Goal: Transaction & Acquisition: Purchase product/service

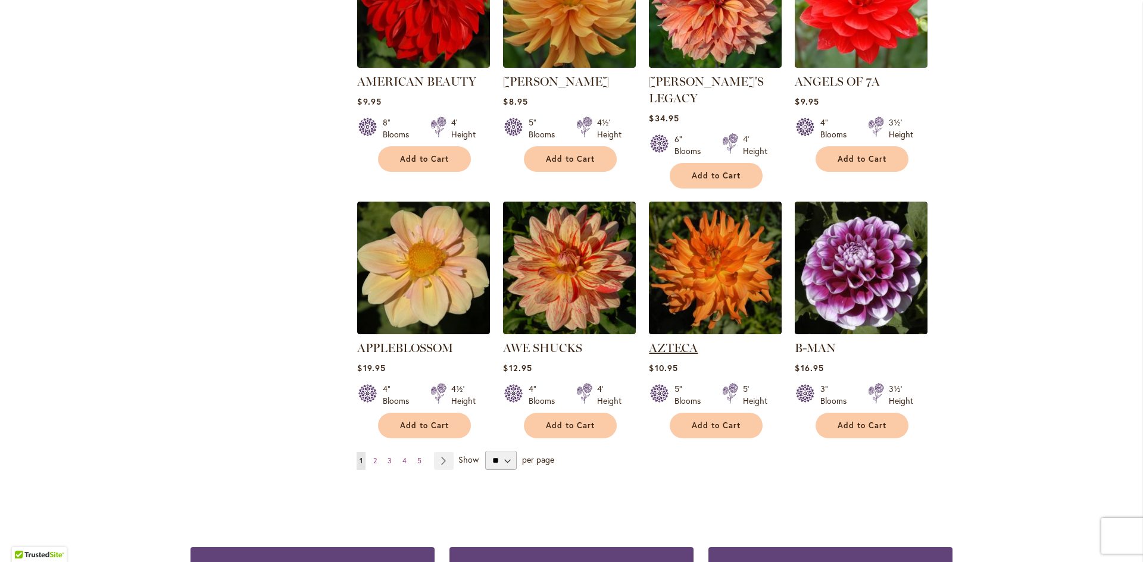
scroll to position [833, 0]
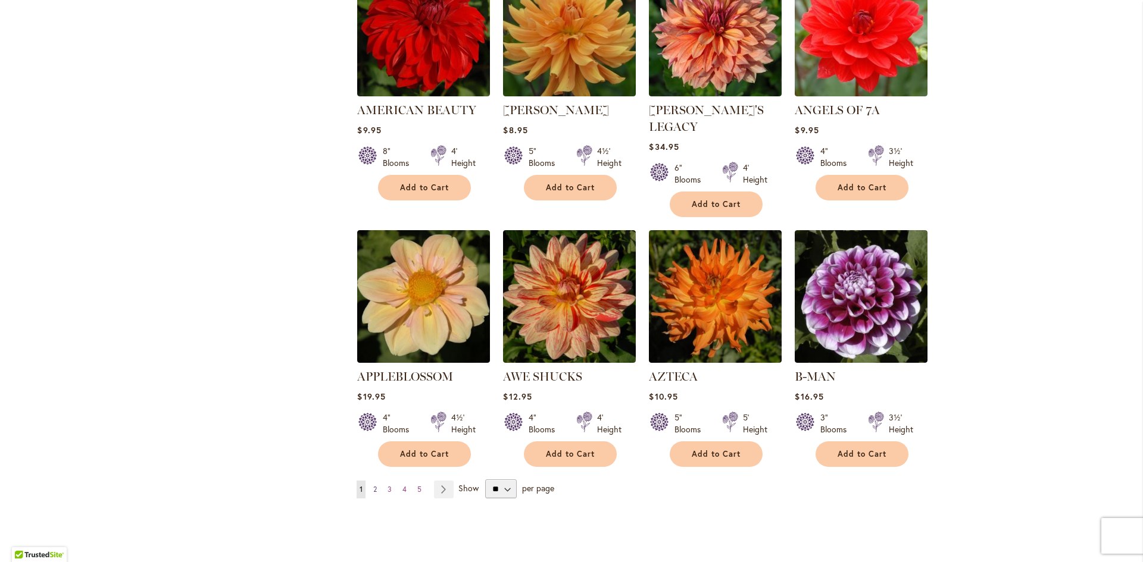
click at [373, 485] on span "2" at bounding box center [375, 489] width 4 height 9
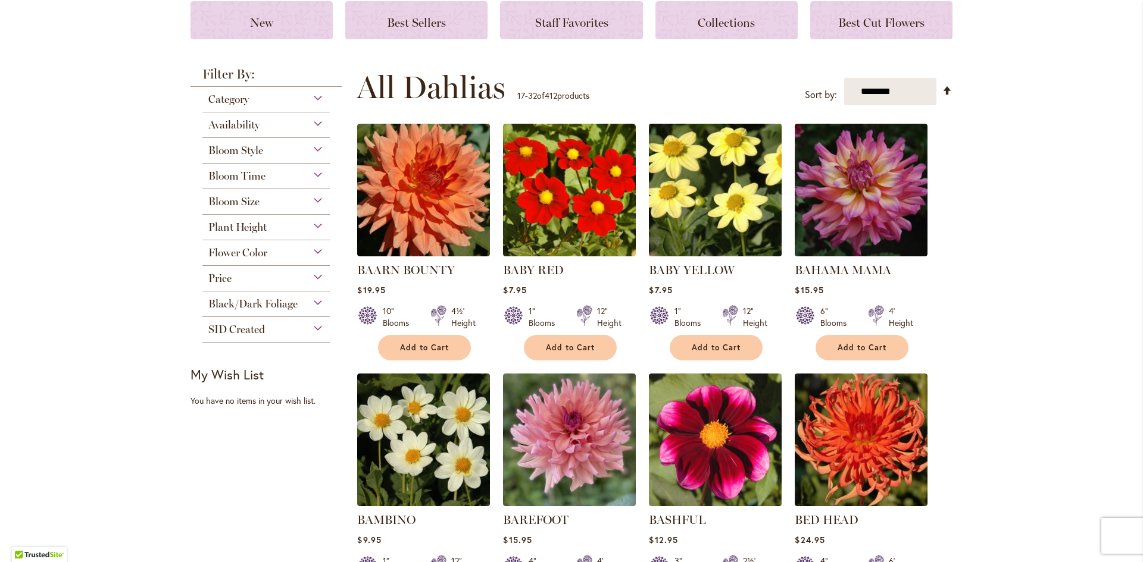
scroll to position [179, 0]
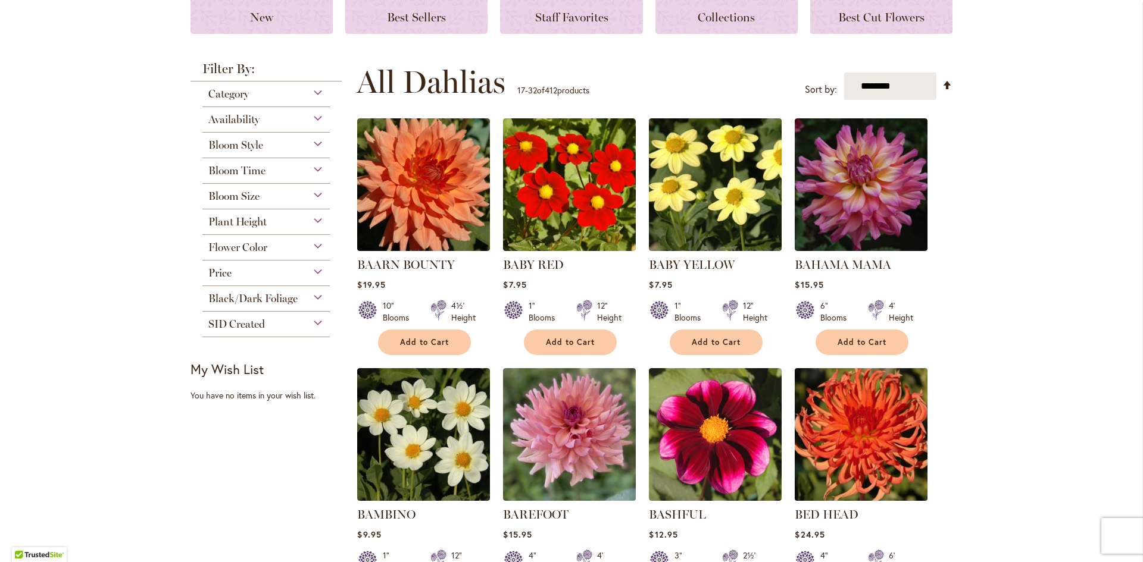
click at [874, 407] on img at bounding box center [860, 434] width 139 height 139
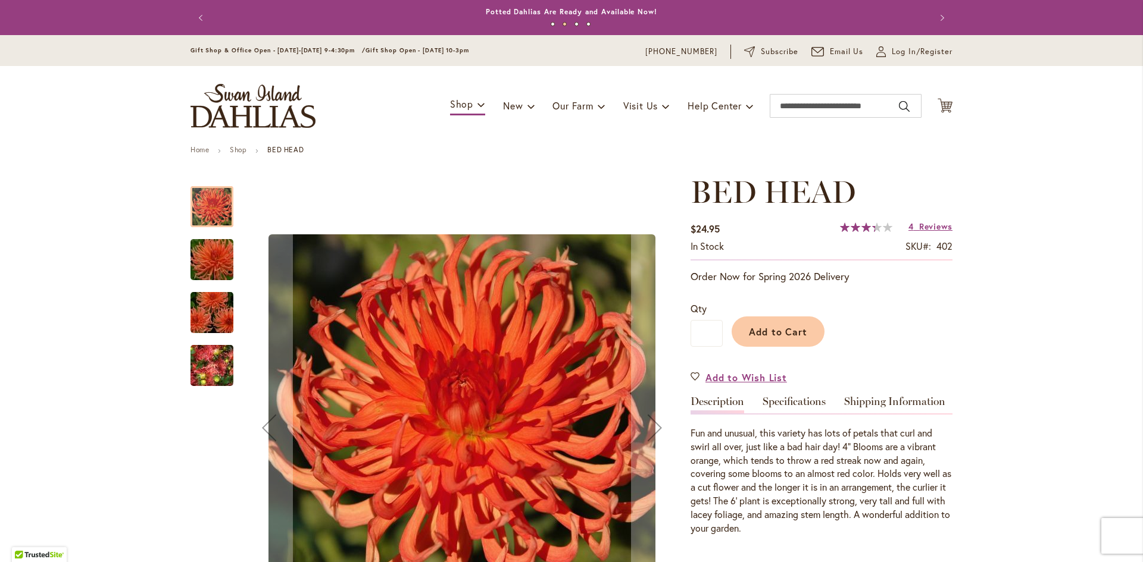
click at [201, 356] on img "BED HEAD" at bounding box center [212, 366] width 86 height 64
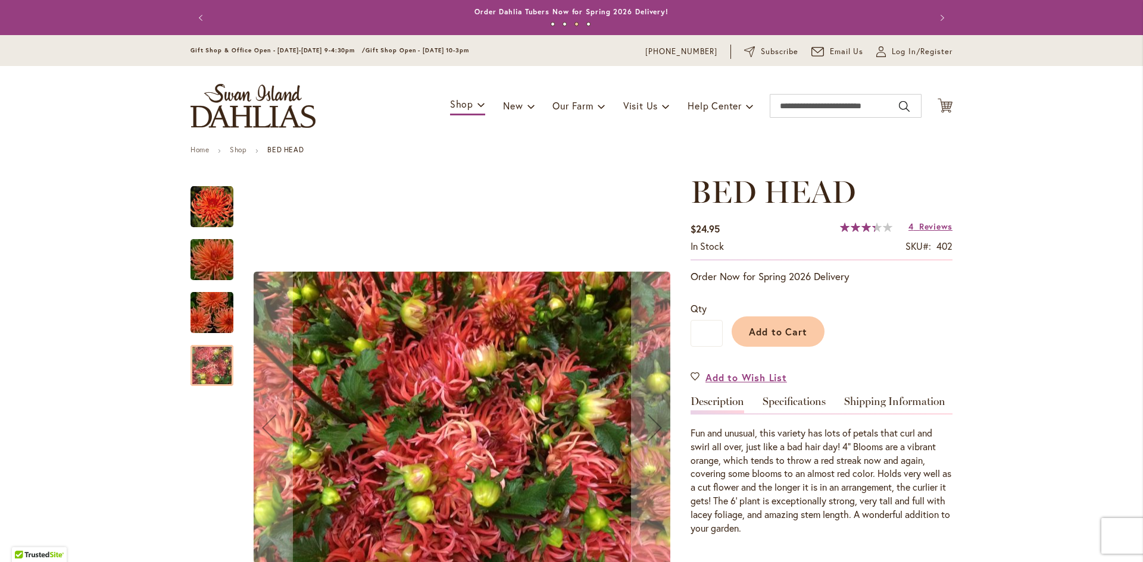
click at [203, 304] on img "BED HEAD" at bounding box center [212, 312] width 86 height 57
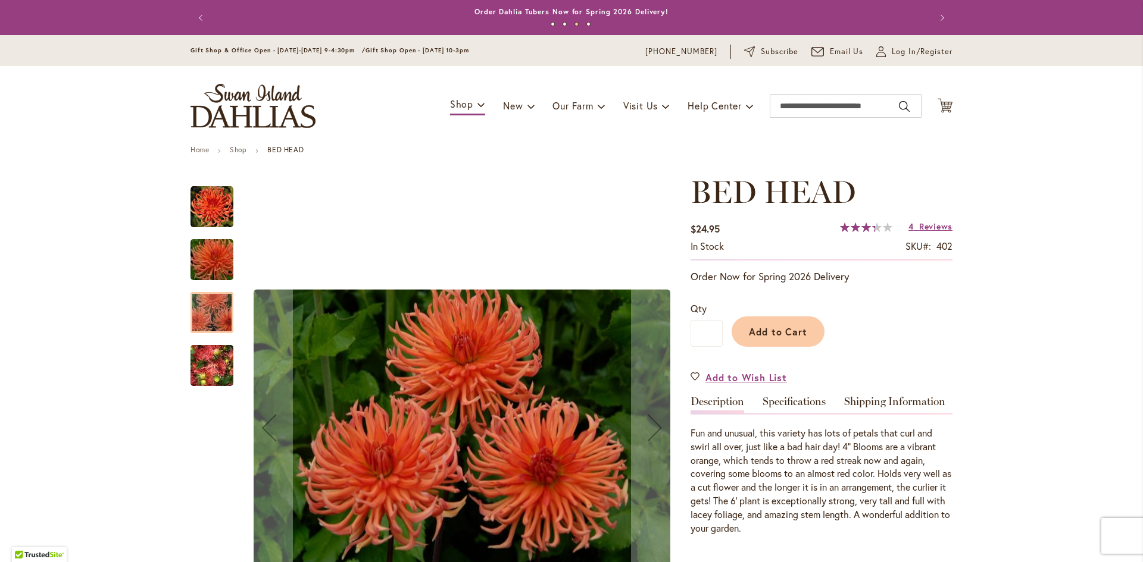
click at [199, 247] on img "BED HEAD" at bounding box center [212, 259] width 86 height 57
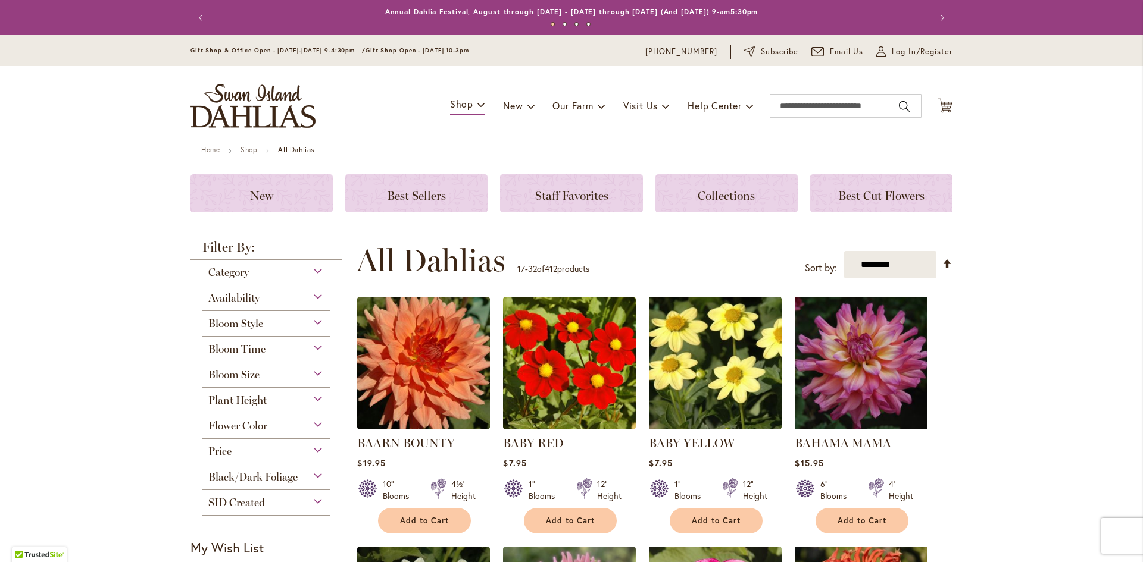
scroll to position [238, 0]
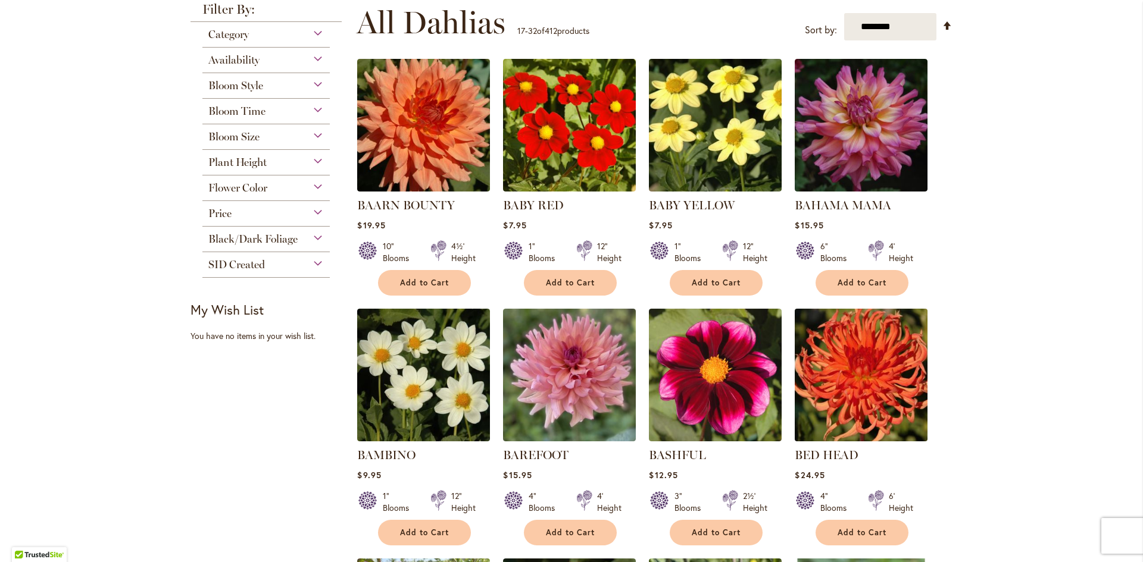
click at [862, 355] on img at bounding box center [860, 375] width 139 height 139
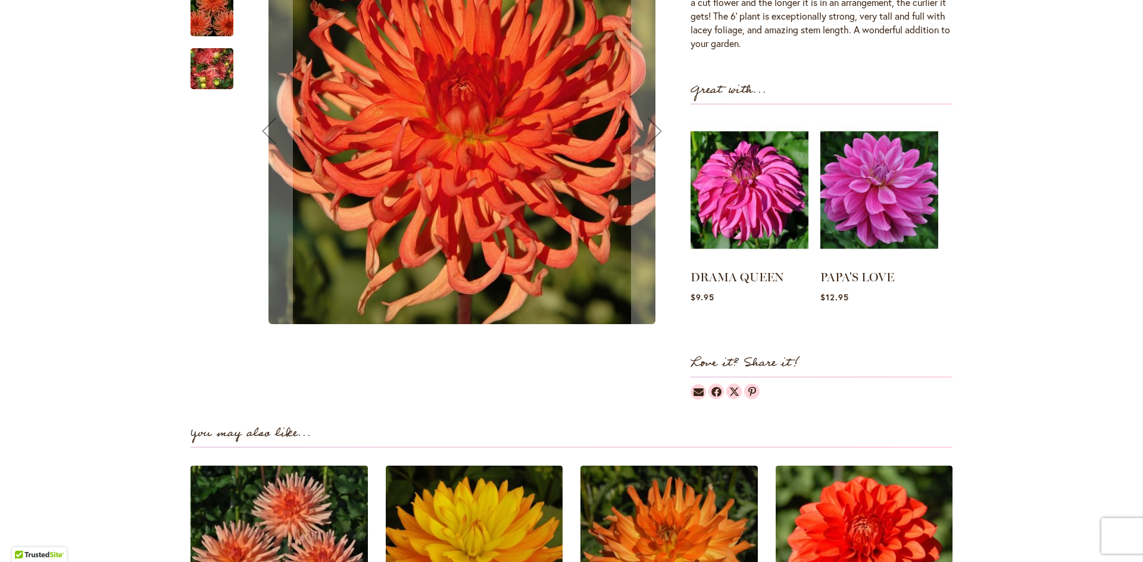
scroll to position [298, 0]
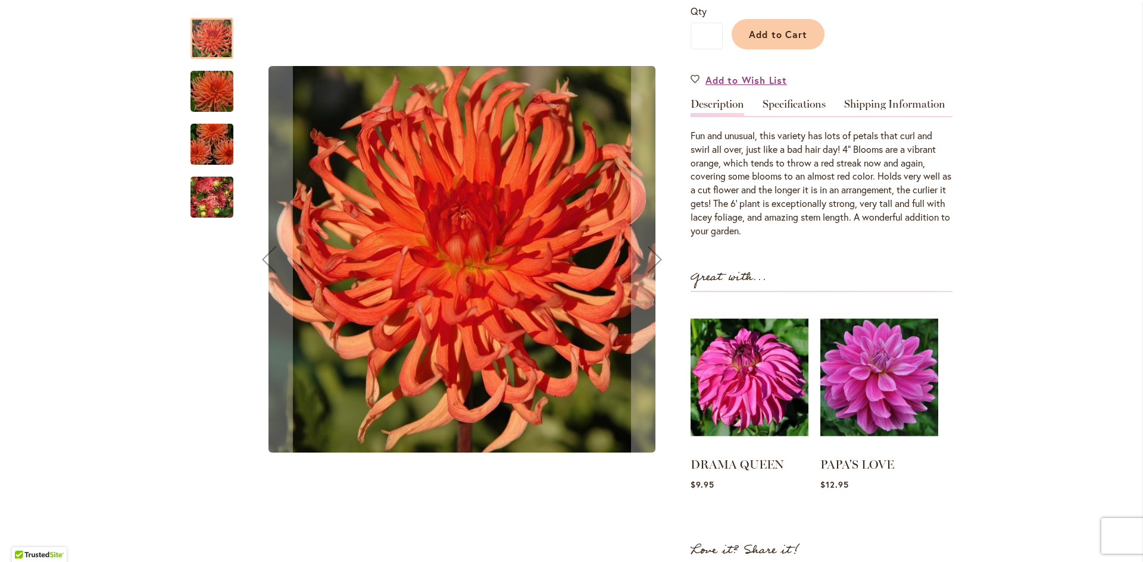
click at [198, 195] on img "BED HEAD" at bounding box center [212, 197] width 86 height 64
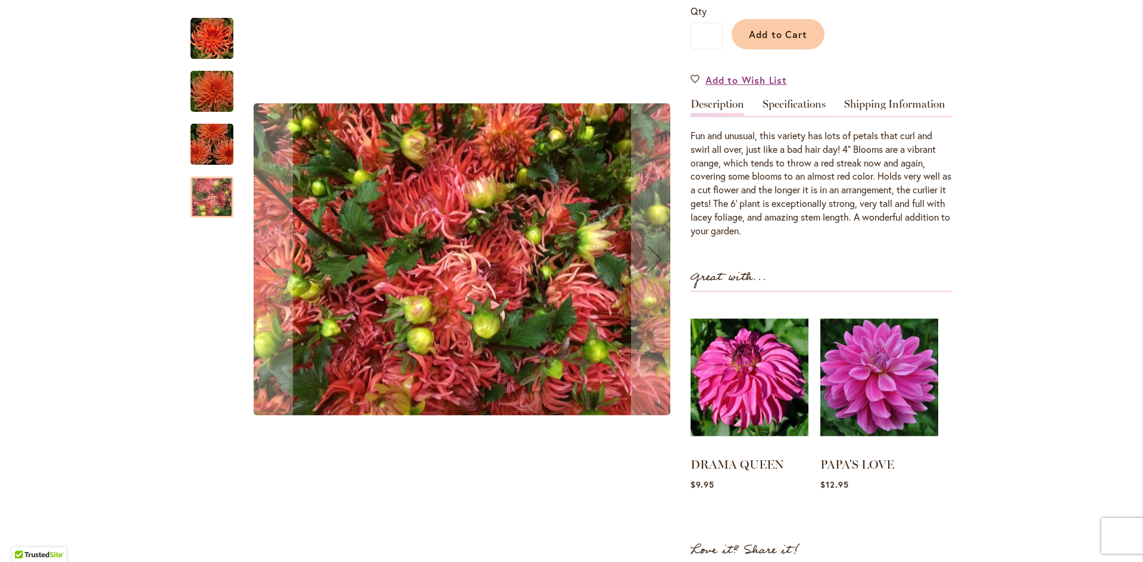
click at [217, 137] on img "BED HEAD" at bounding box center [212, 144] width 86 height 57
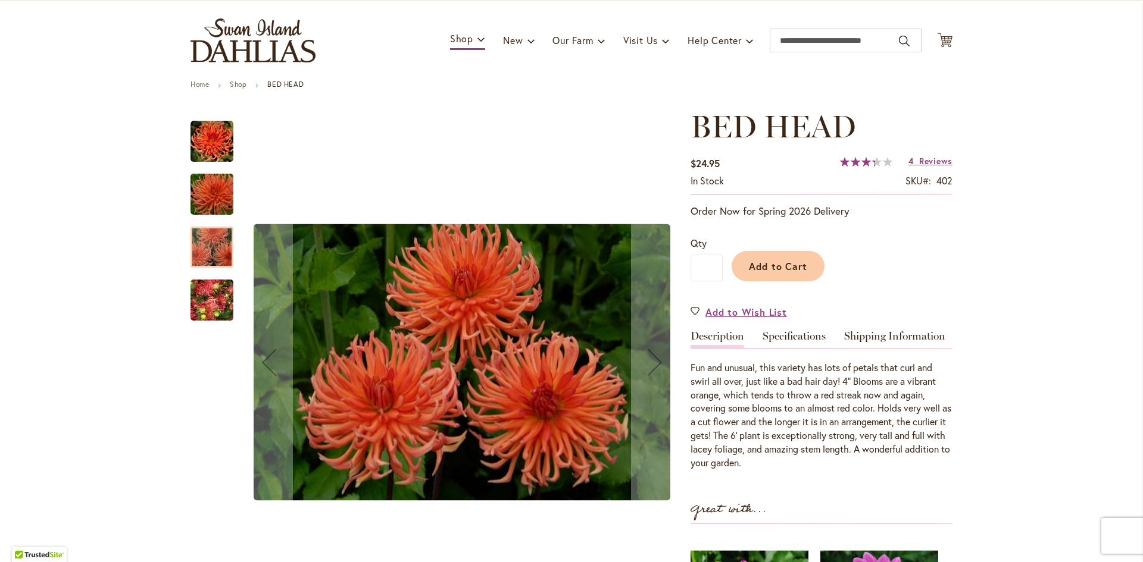
scroll to position [0, 0]
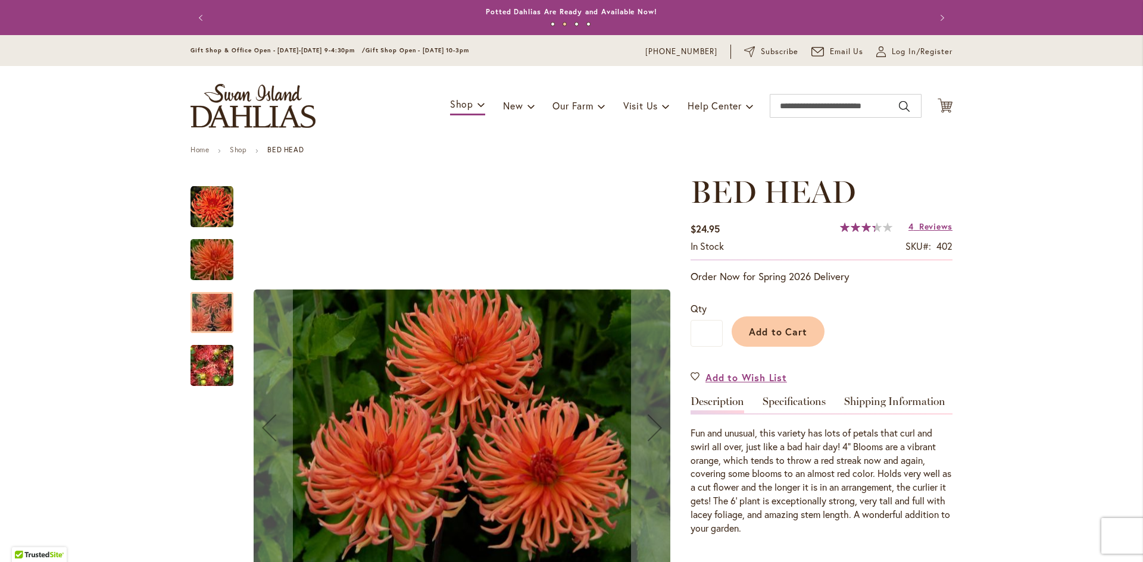
click at [211, 255] on img "BED HEAD" at bounding box center [212, 259] width 86 height 57
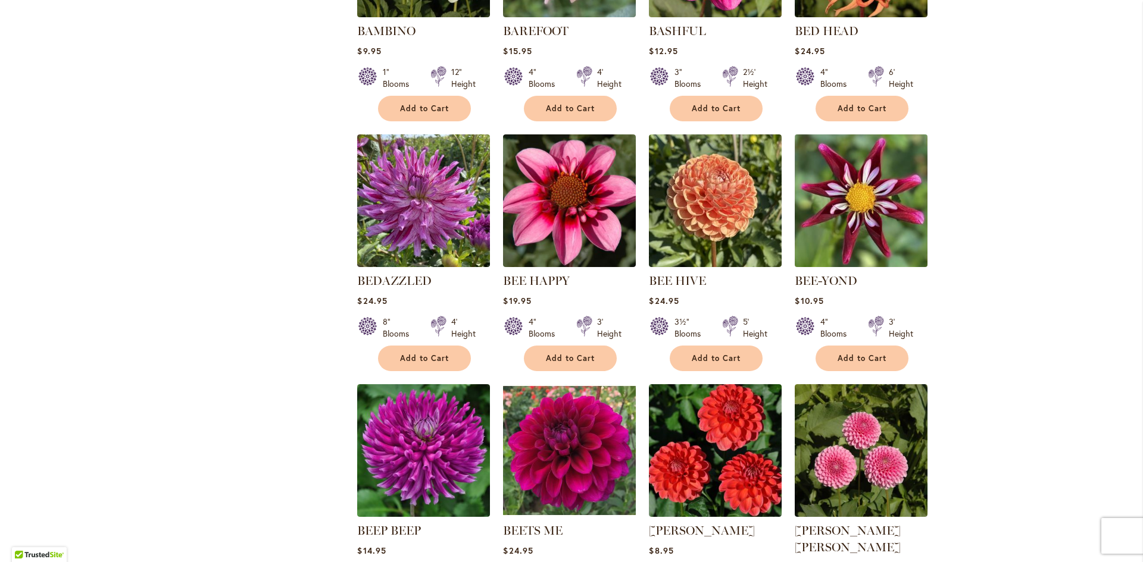
scroll to position [833, 0]
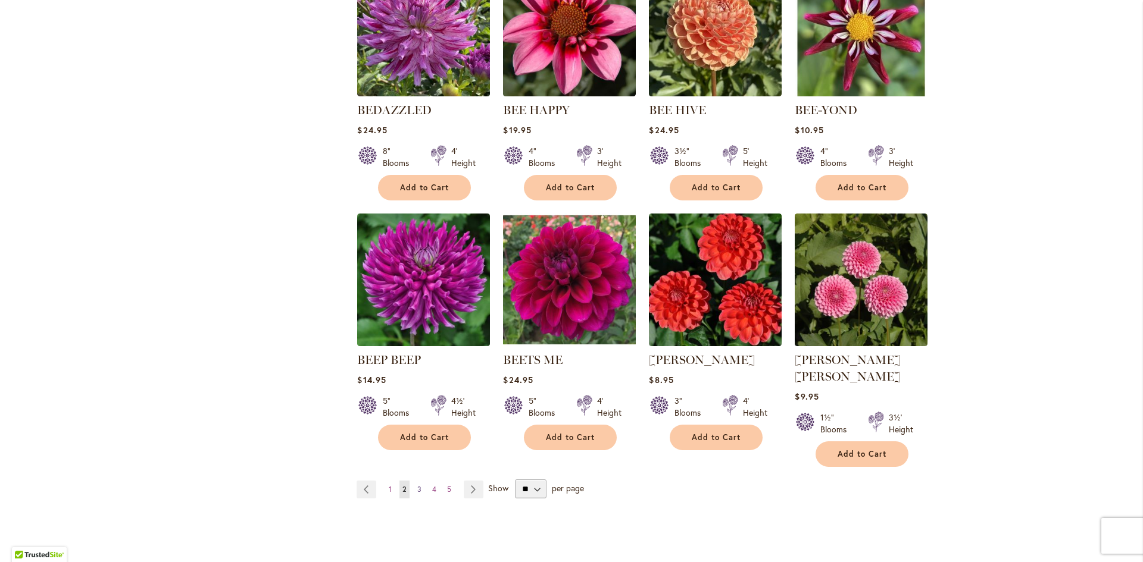
click at [417, 485] on span "3" at bounding box center [419, 489] width 4 height 9
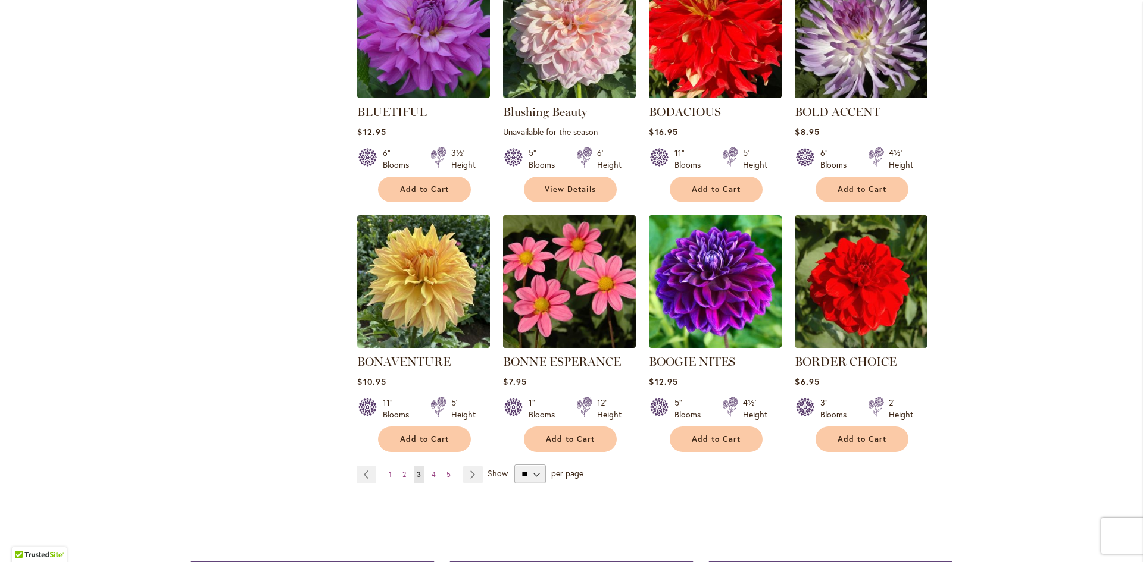
scroll to position [893, 0]
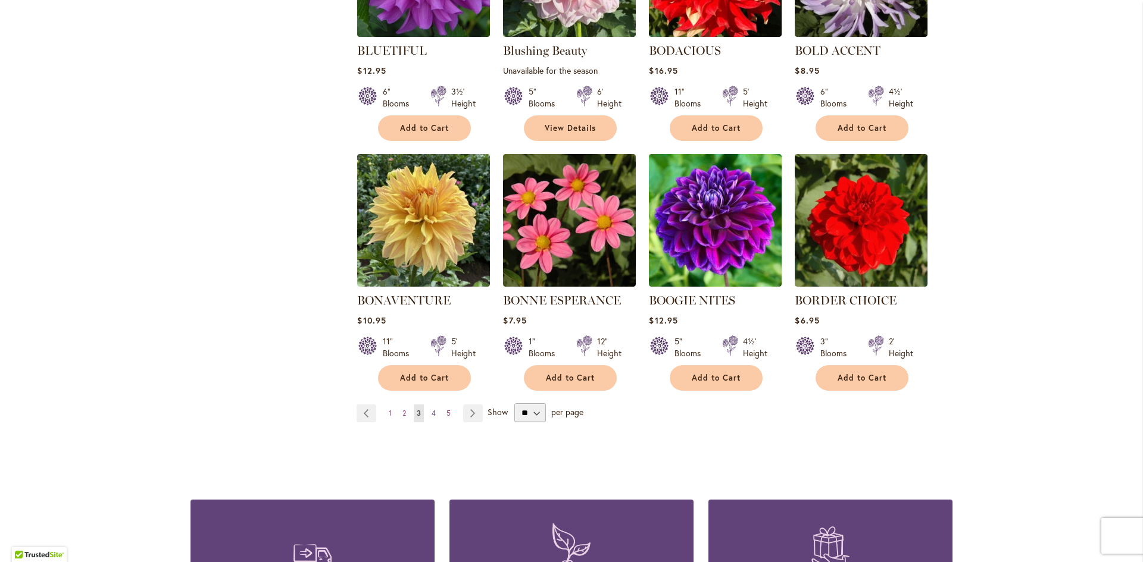
click at [431, 414] on span "4" at bounding box center [433, 413] width 4 height 9
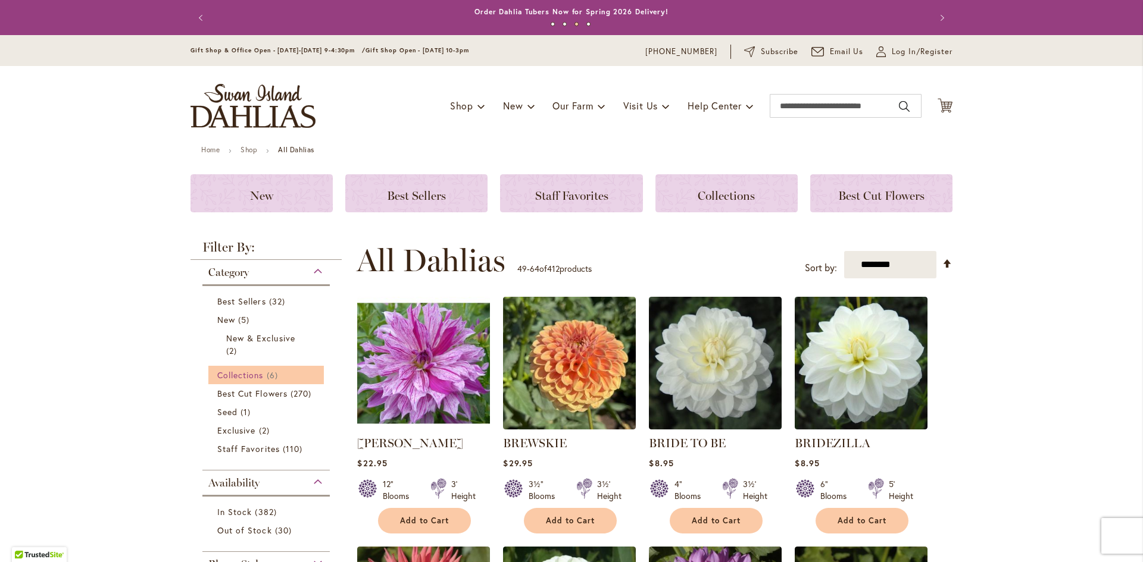
click at [240, 380] on span "Collections" at bounding box center [240, 375] width 46 height 11
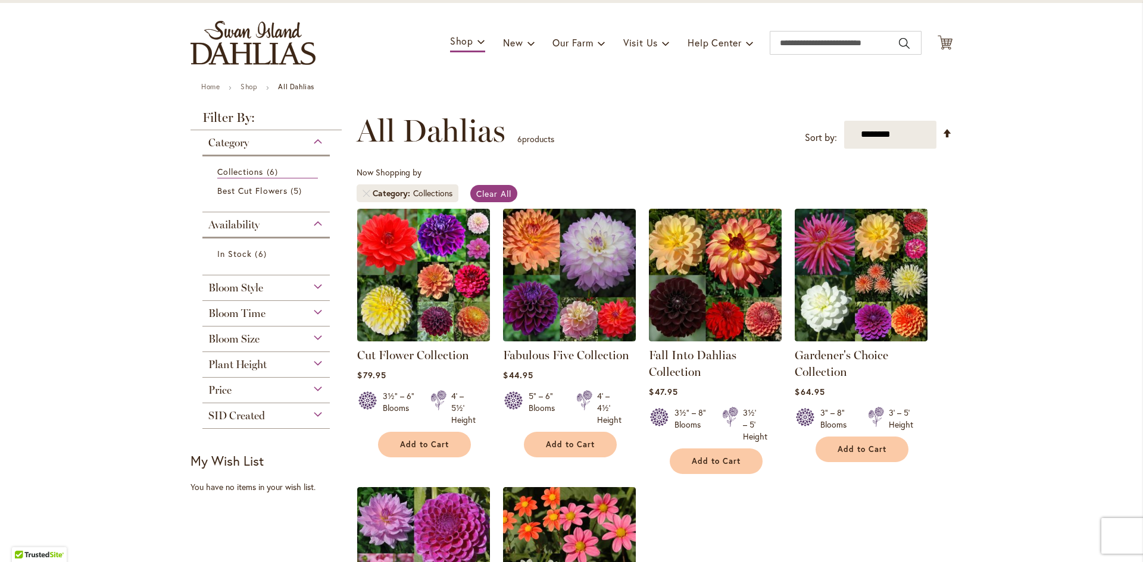
scroll to position [60, 0]
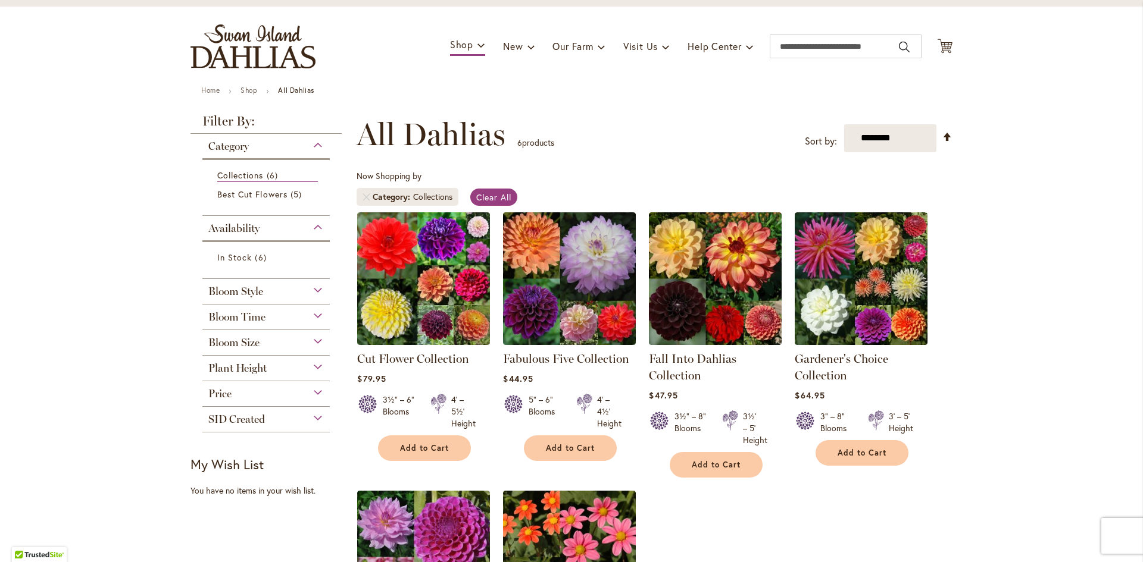
click at [312, 339] on div "Bloom Size" at bounding box center [265, 339] width 127 height 19
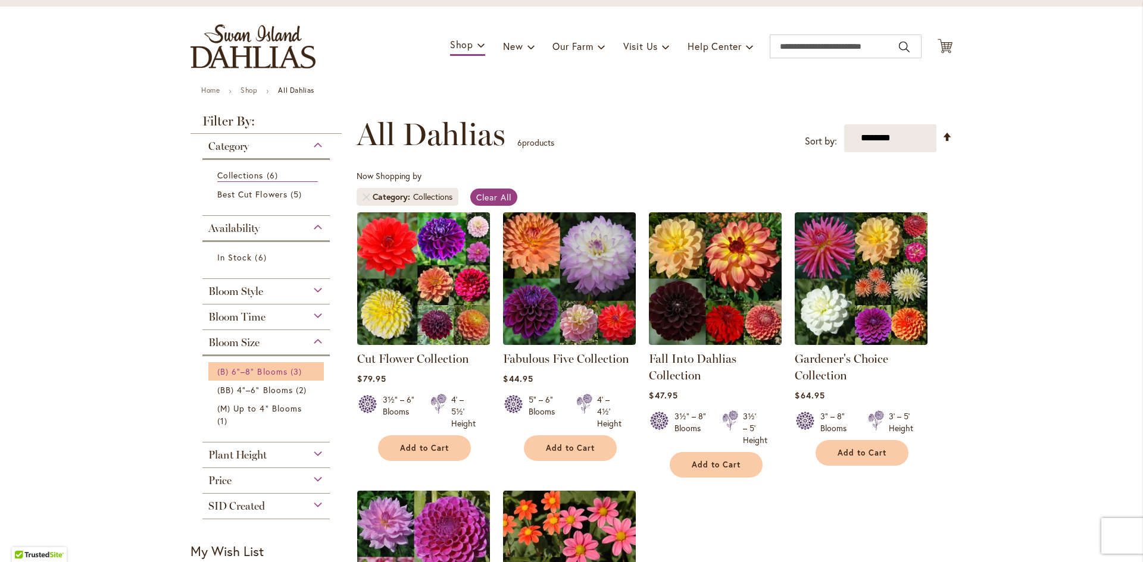
click at [267, 371] on span "(B) 6"–8" Blooms" at bounding box center [252, 371] width 70 height 11
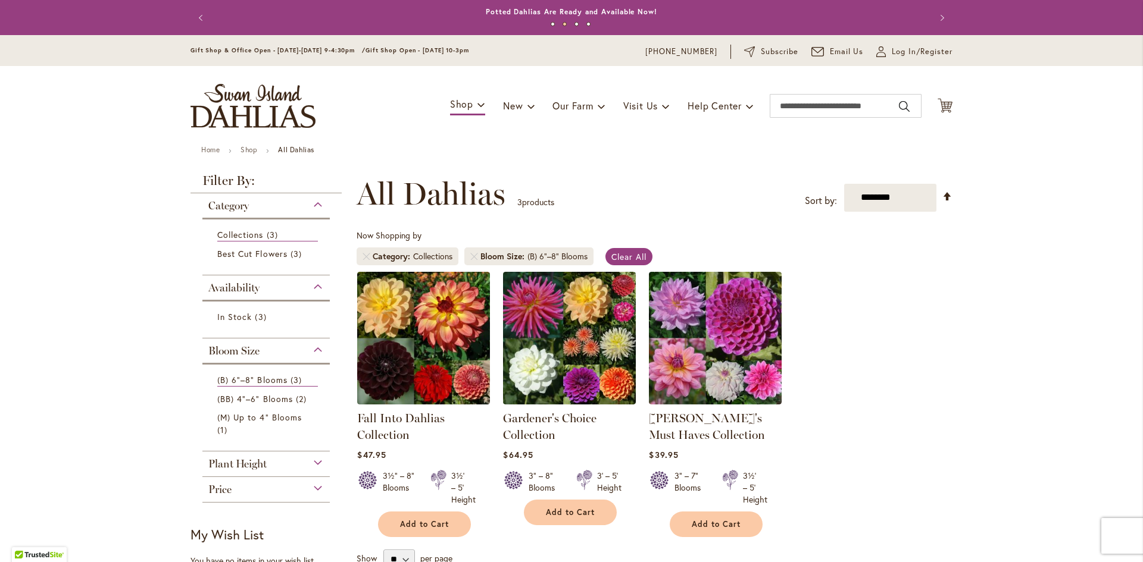
click at [313, 204] on div "Category" at bounding box center [265, 202] width 127 height 19
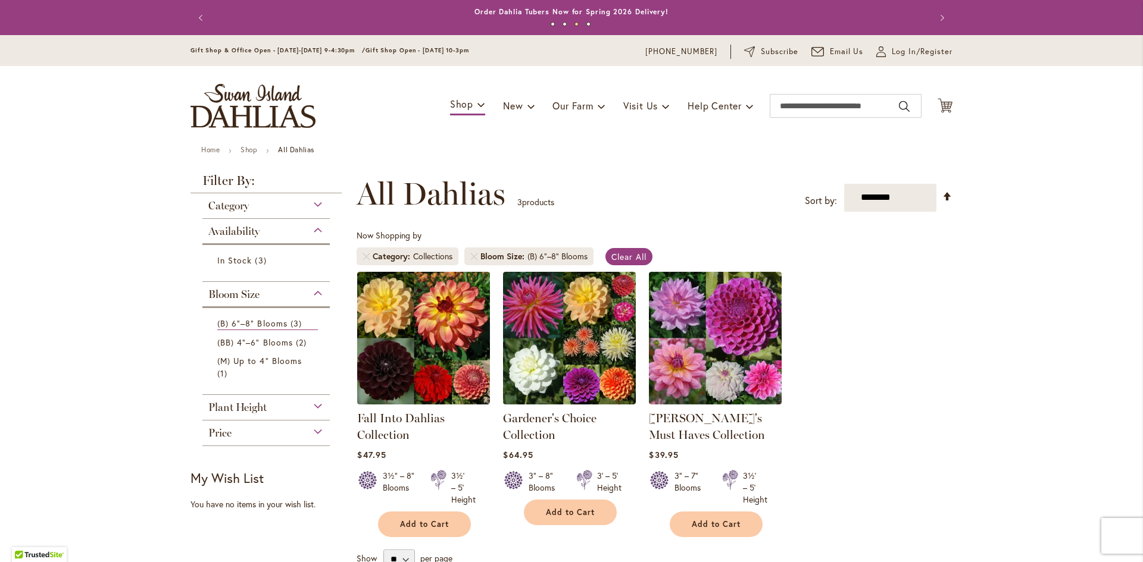
click at [312, 204] on div "Category" at bounding box center [265, 202] width 127 height 19
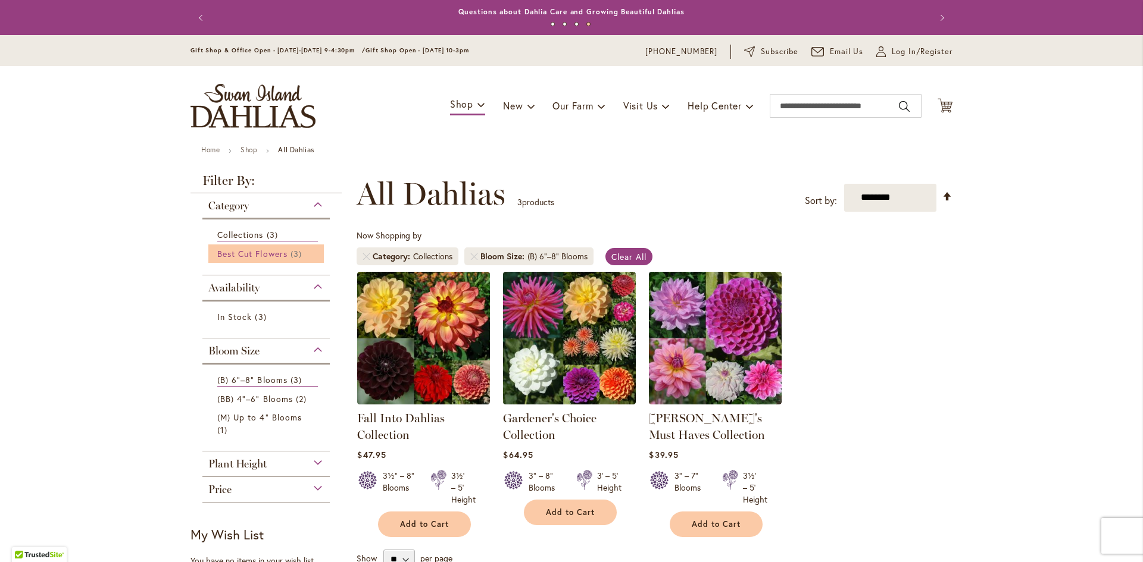
click at [234, 252] on span "Best Cut Flowers" at bounding box center [252, 253] width 70 height 11
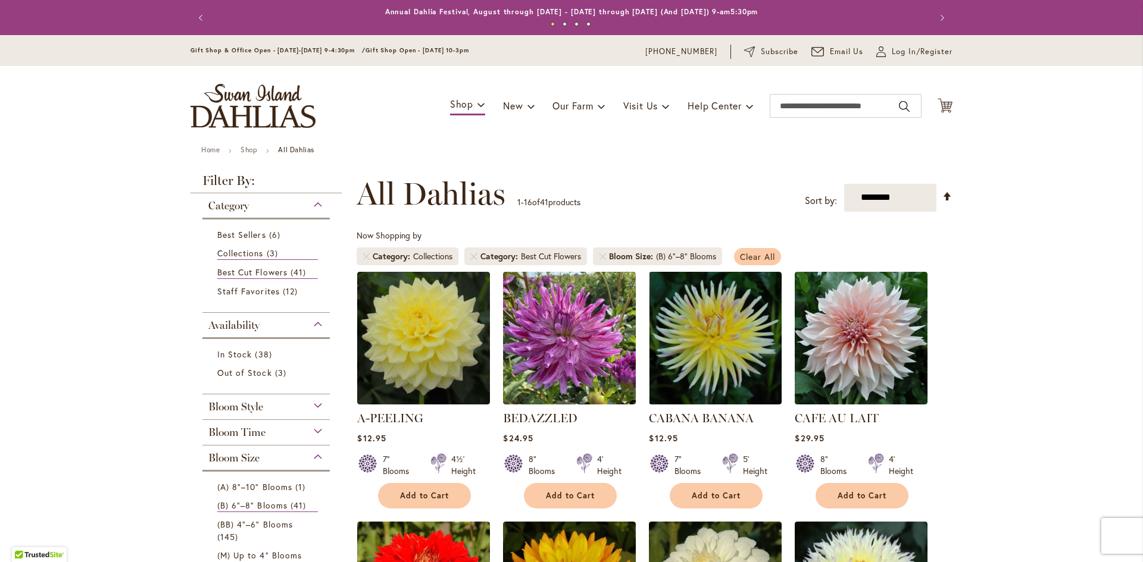
click at [758, 254] on span "Clear All" at bounding box center [757, 256] width 35 height 11
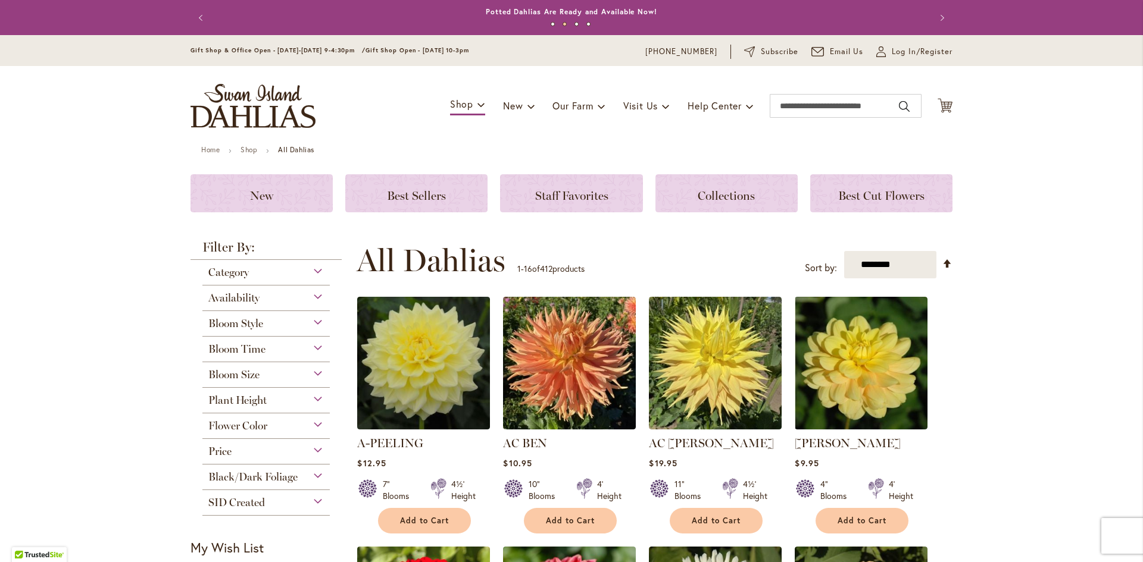
click at [313, 370] on div "Bloom Size" at bounding box center [265, 371] width 127 height 19
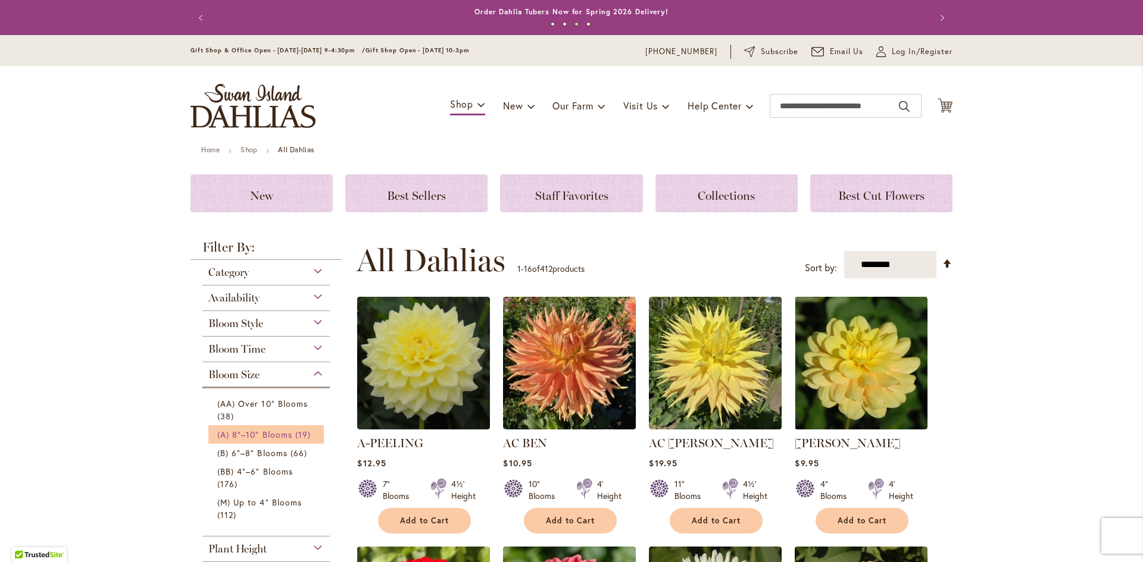
click at [255, 436] on span "(A) 8"–10" Blooms" at bounding box center [254, 434] width 75 height 11
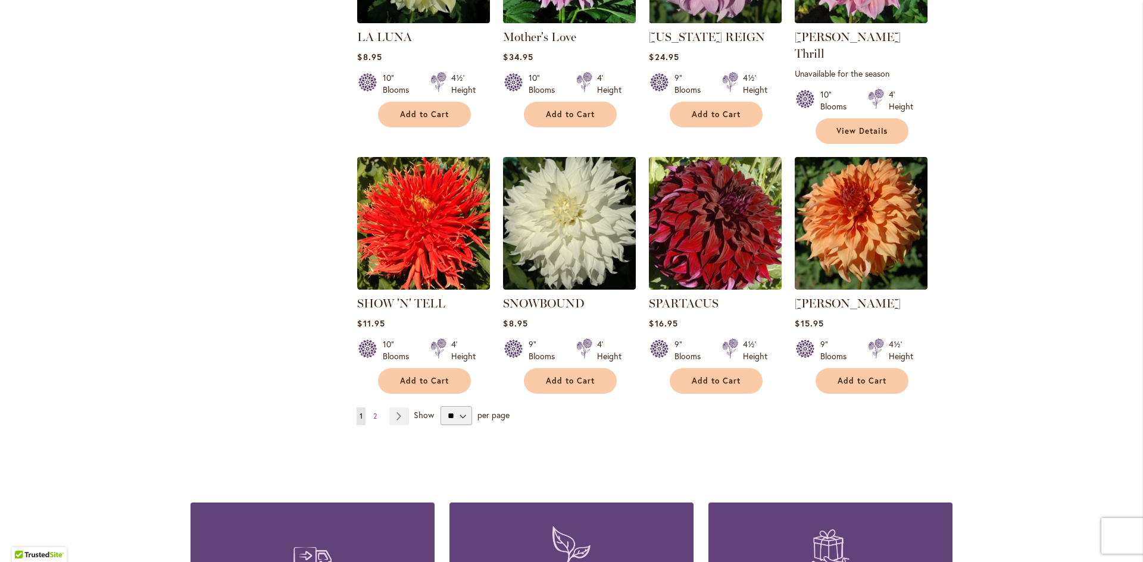
scroll to position [952, 0]
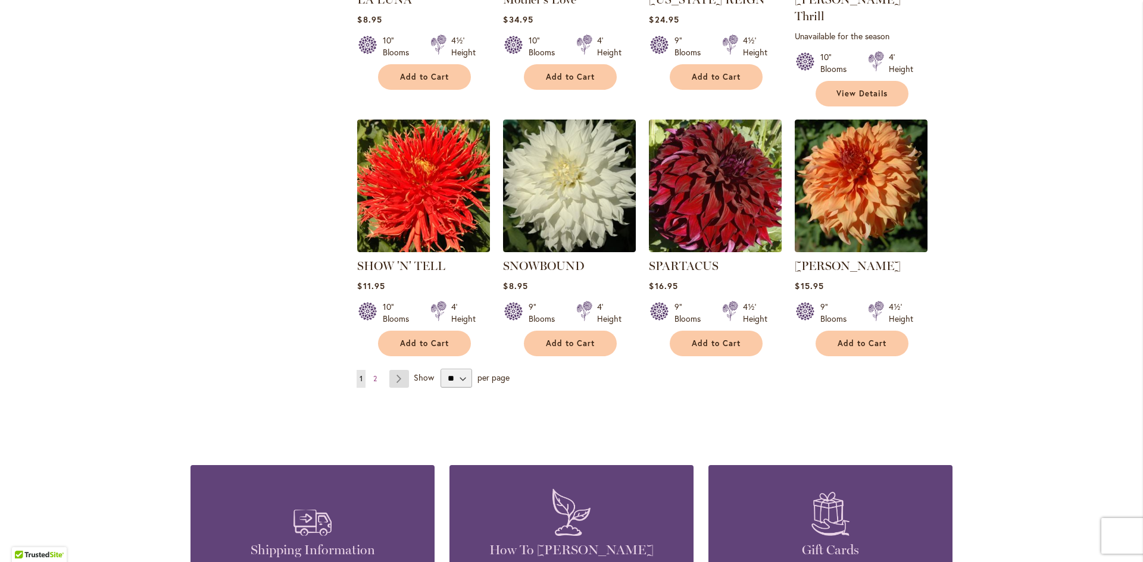
click at [399, 370] on link "Page Next" at bounding box center [399, 379] width 20 height 18
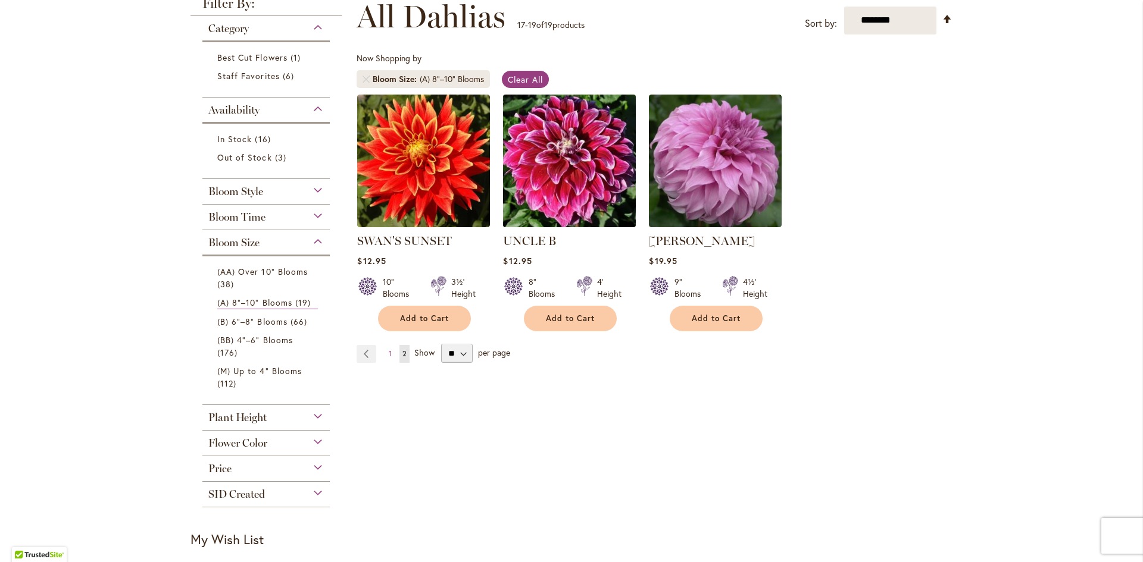
scroll to position [179, 0]
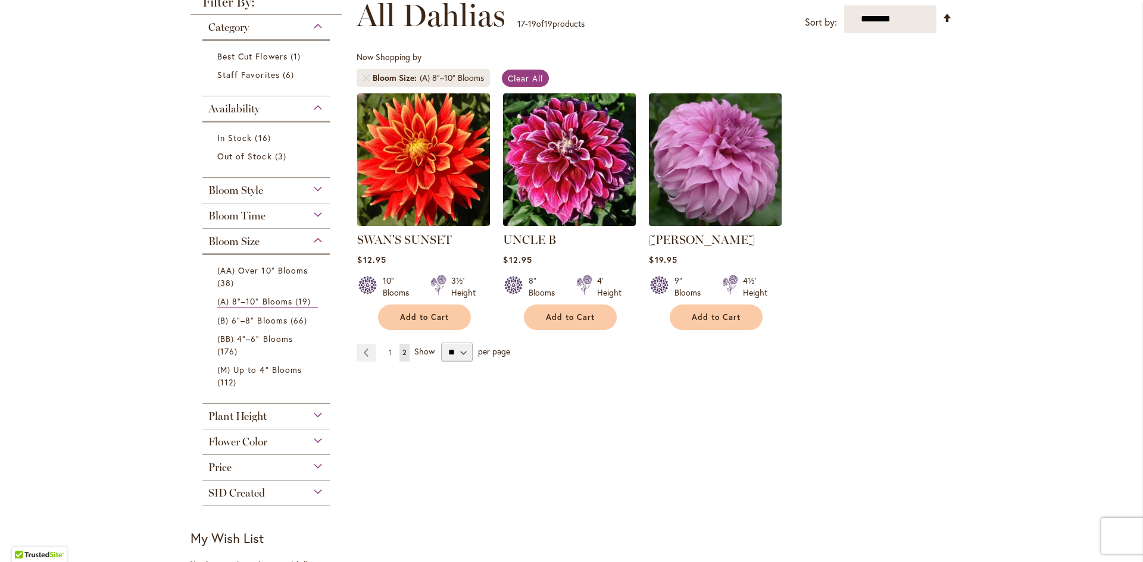
click at [389, 352] on span "1" at bounding box center [390, 352] width 3 height 9
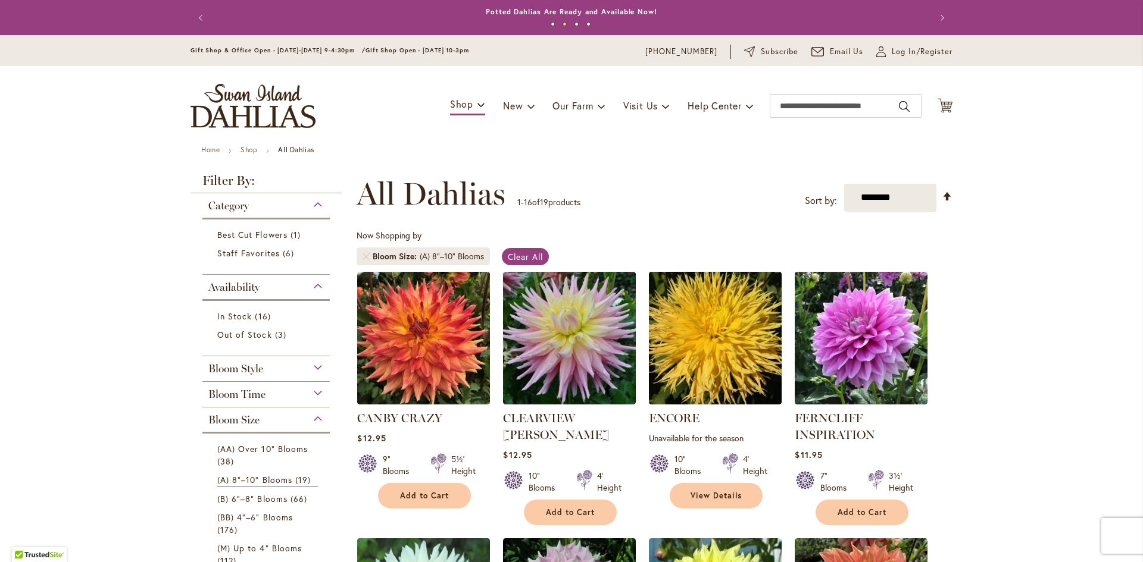
scroll to position [119, 0]
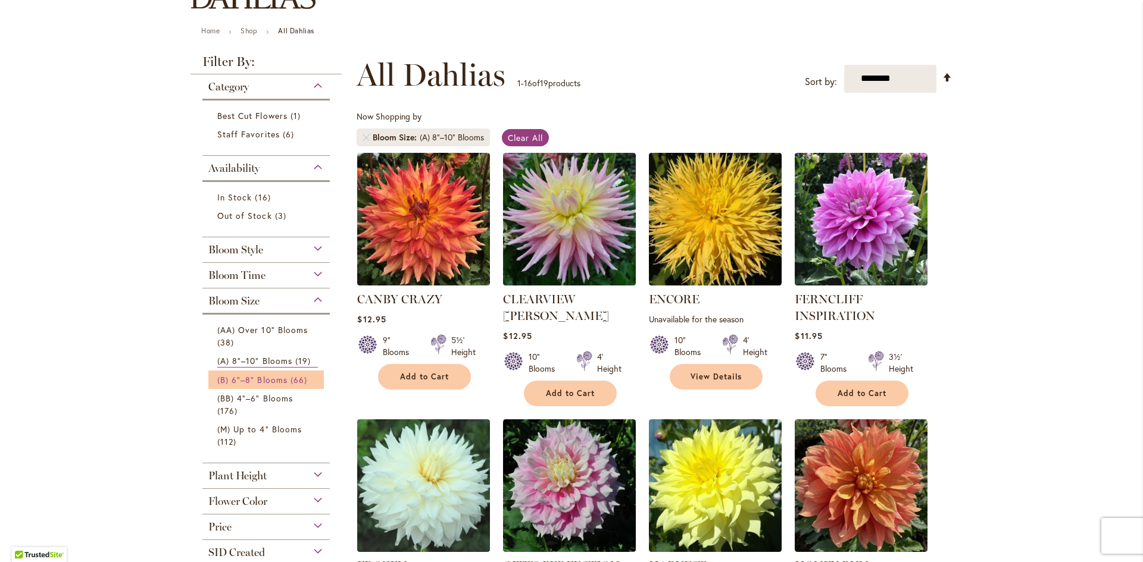
click at [246, 378] on span "(B) 6"–8" Blooms" at bounding box center [252, 379] width 70 height 11
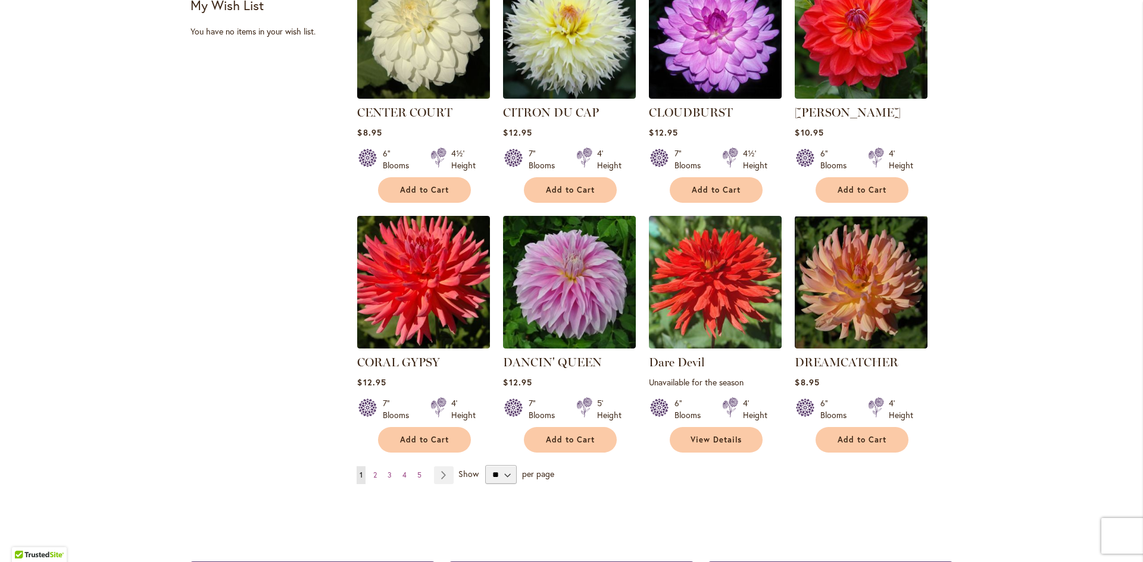
scroll to position [833, 0]
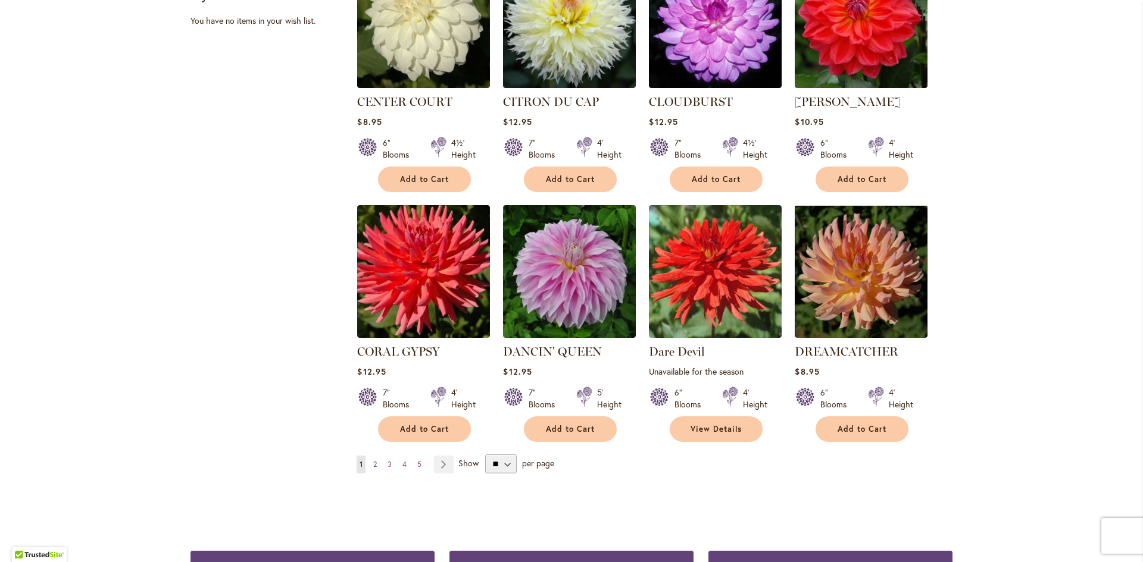
click at [373, 460] on span "2" at bounding box center [375, 464] width 4 height 9
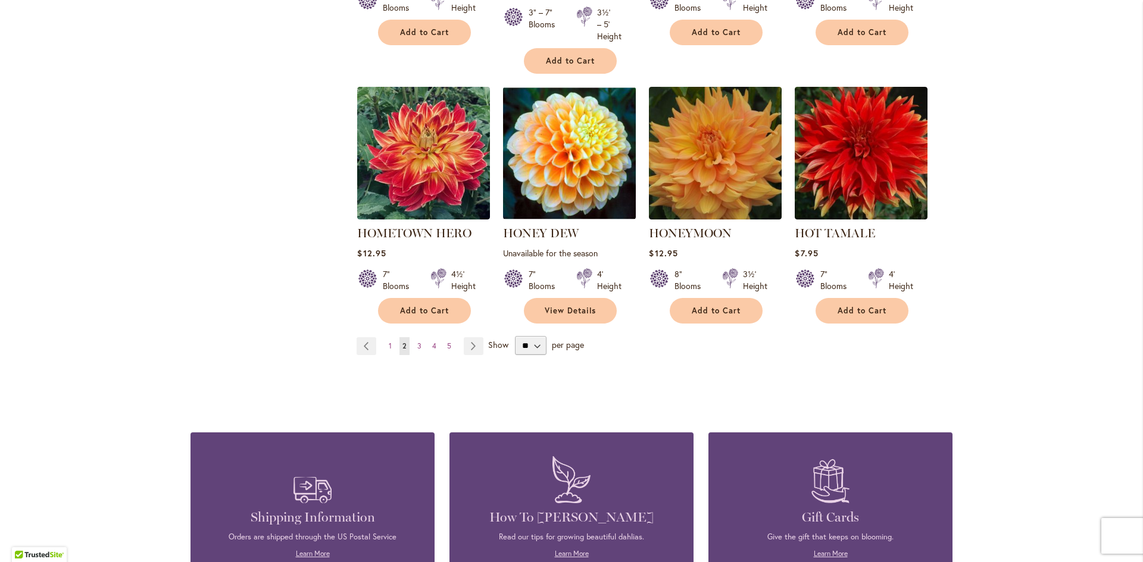
scroll to position [1012, 0]
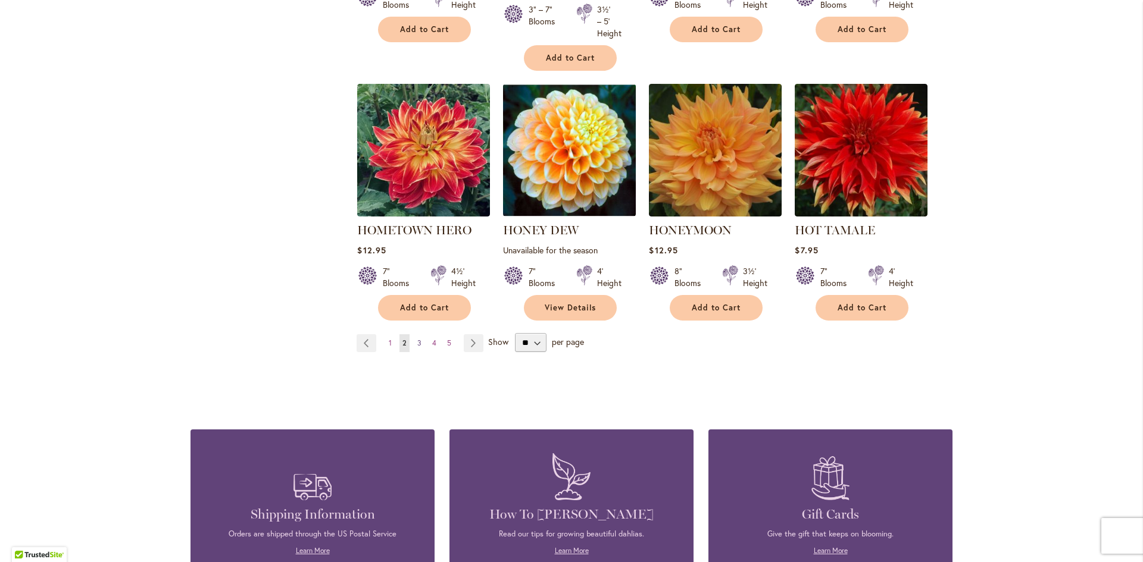
click at [417, 343] on span "3" at bounding box center [419, 343] width 4 height 9
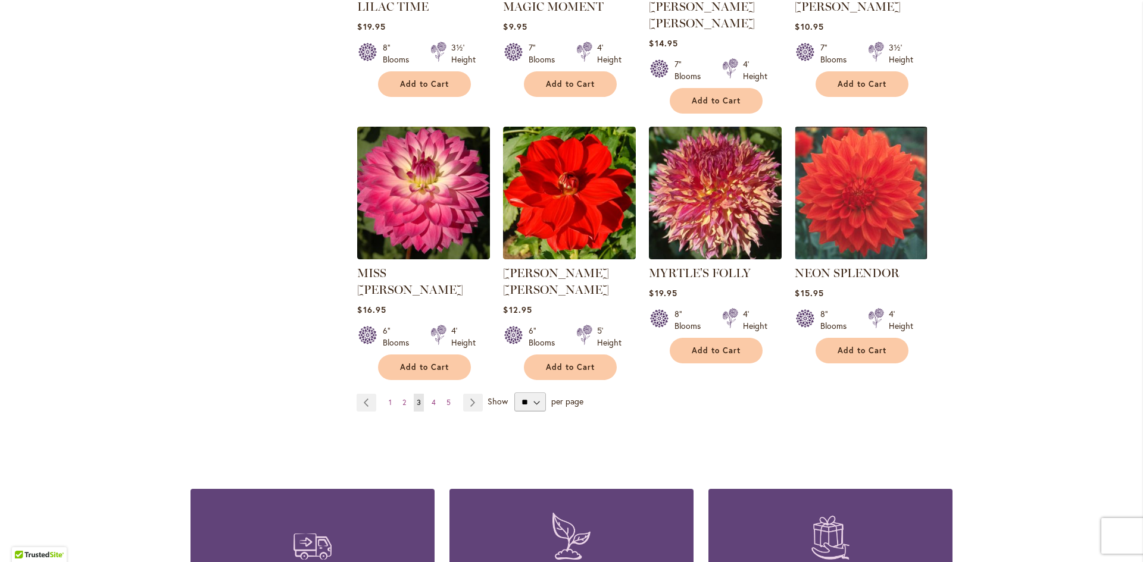
scroll to position [952, 0]
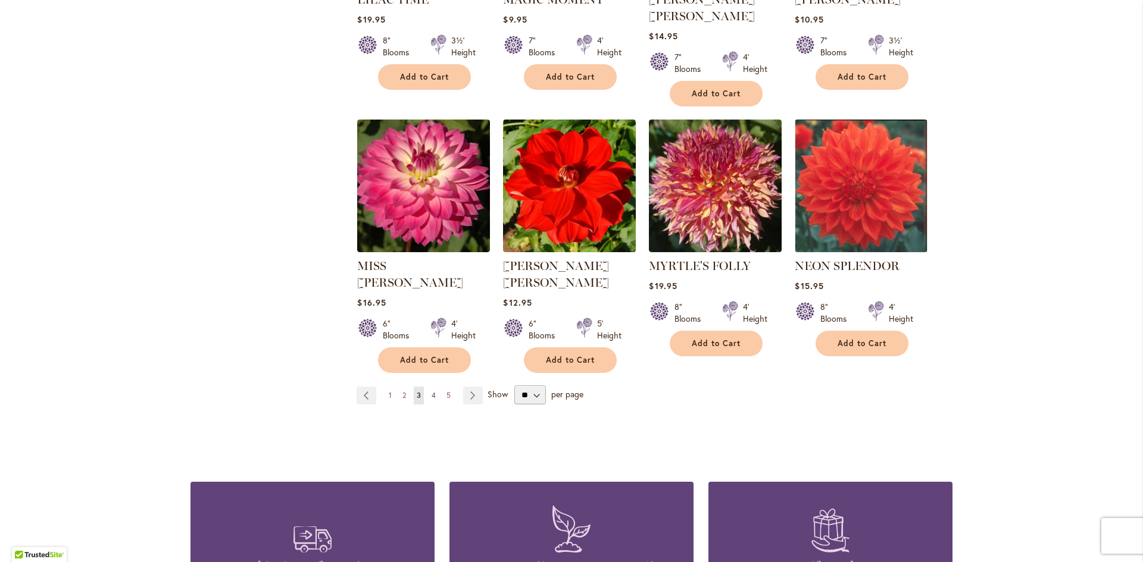
click at [431, 391] on span "4" at bounding box center [433, 395] width 4 height 9
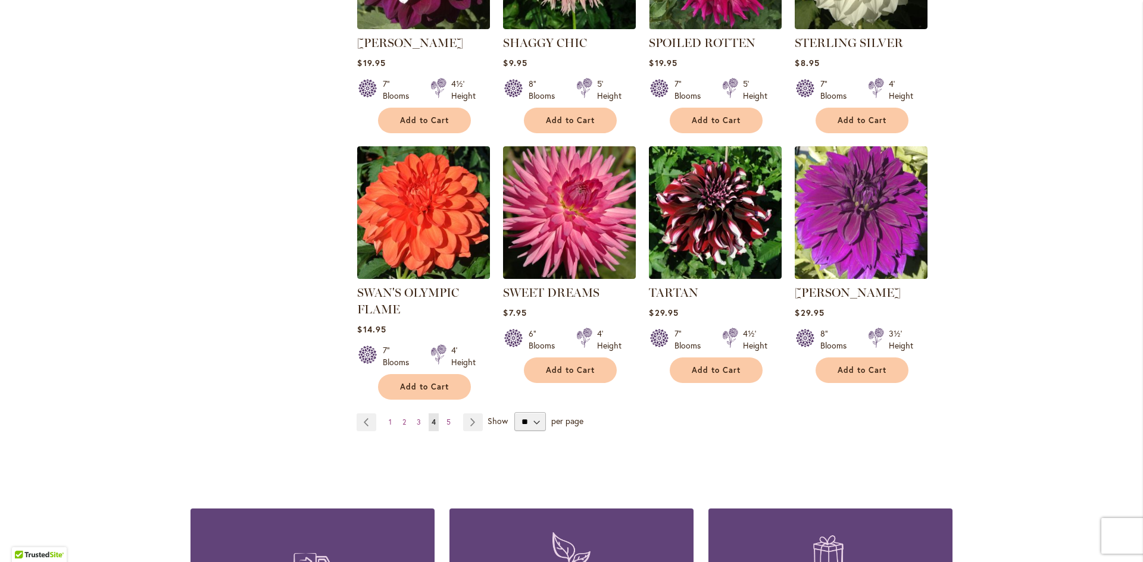
scroll to position [893, 0]
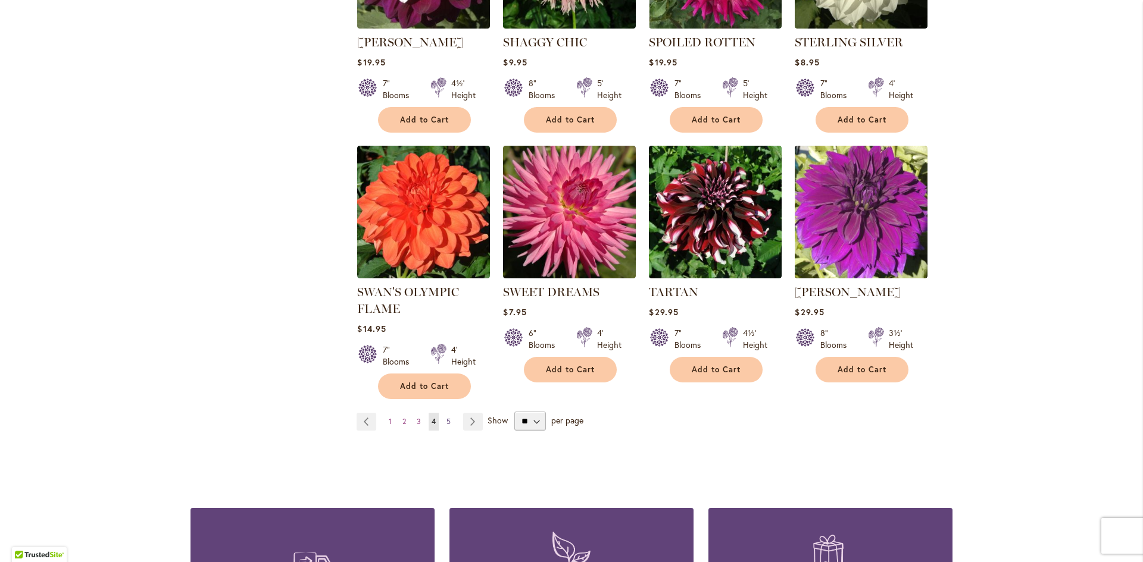
click at [446, 417] on span "5" at bounding box center [448, 421] width 4 height 9
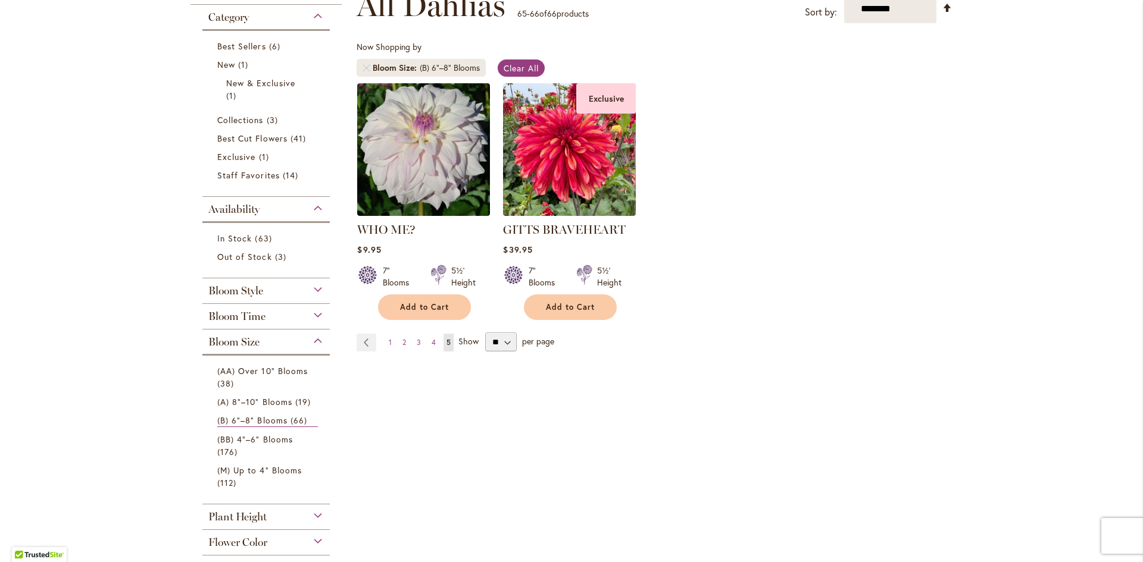
scroll to position [238, 0]
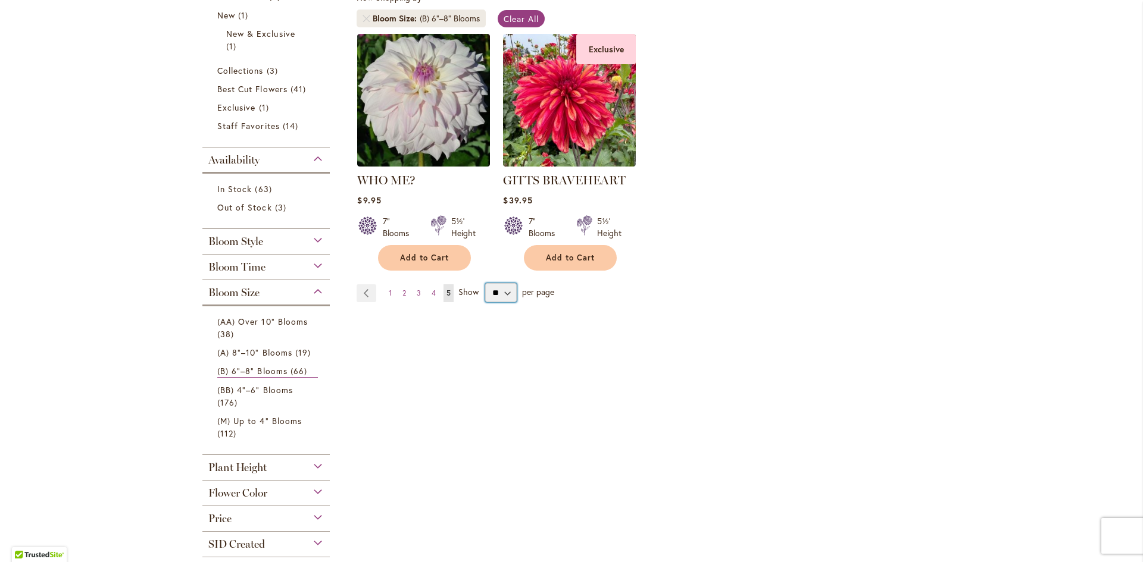
click at [502, 291] on select "** ** ** **" at bounding box center [501, 292] width 32 height 19
select select "**"
click at [485, 283] on select "** ** ** **" at bounding box center [501, 292] width 32 height 19
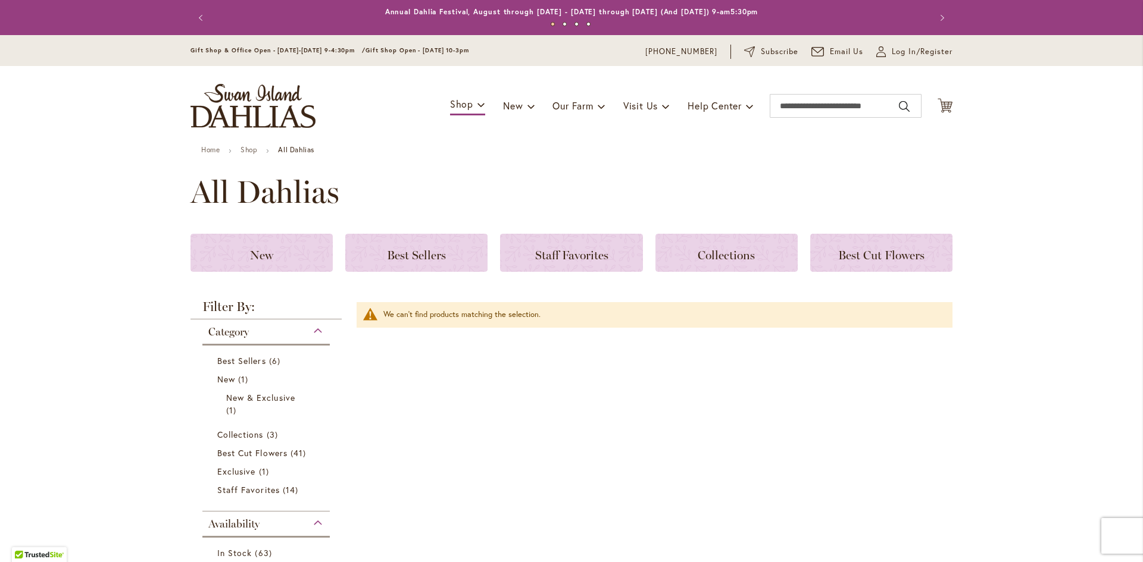
click at [196, 17] on button "Previous" at bounding box center [202, 18] width 24 height 24
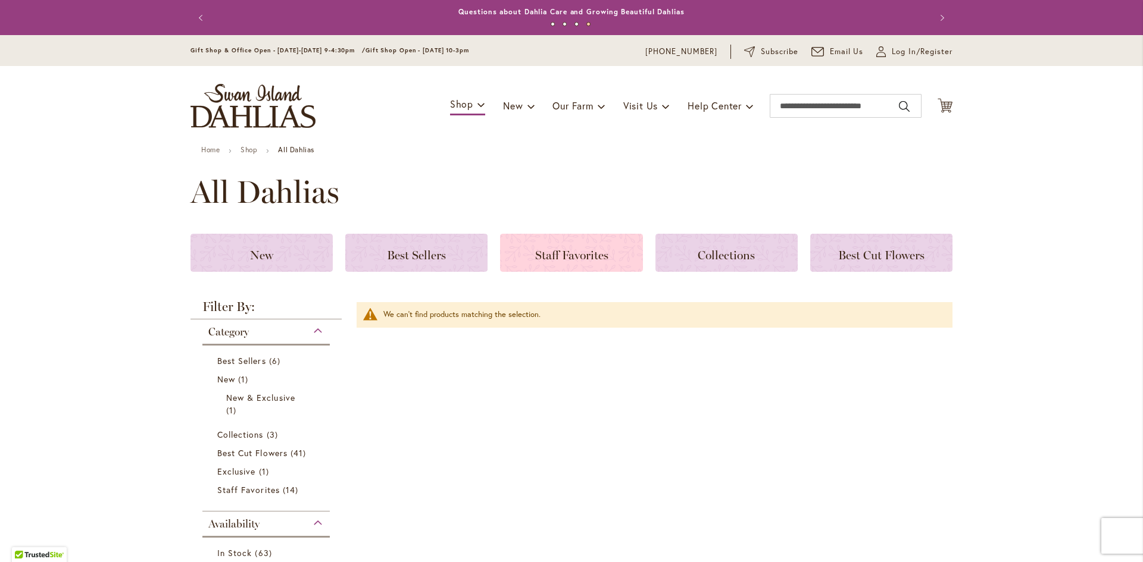
click at [570, 254] on span "Staff Favorites" at bounding box center [571, 255] width 73 height 14
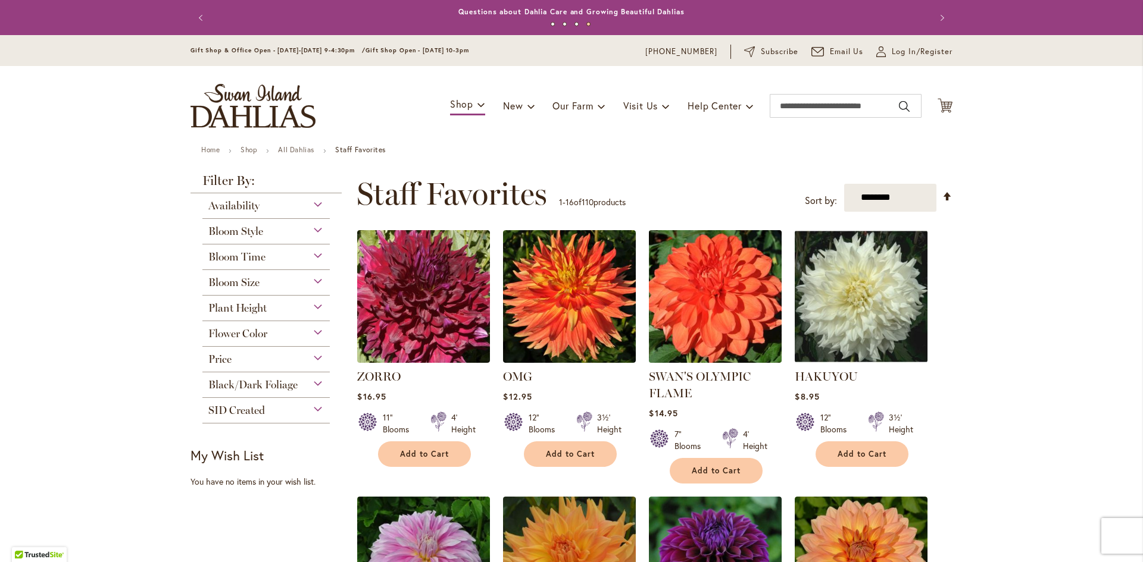
scroll to position [179, 0]
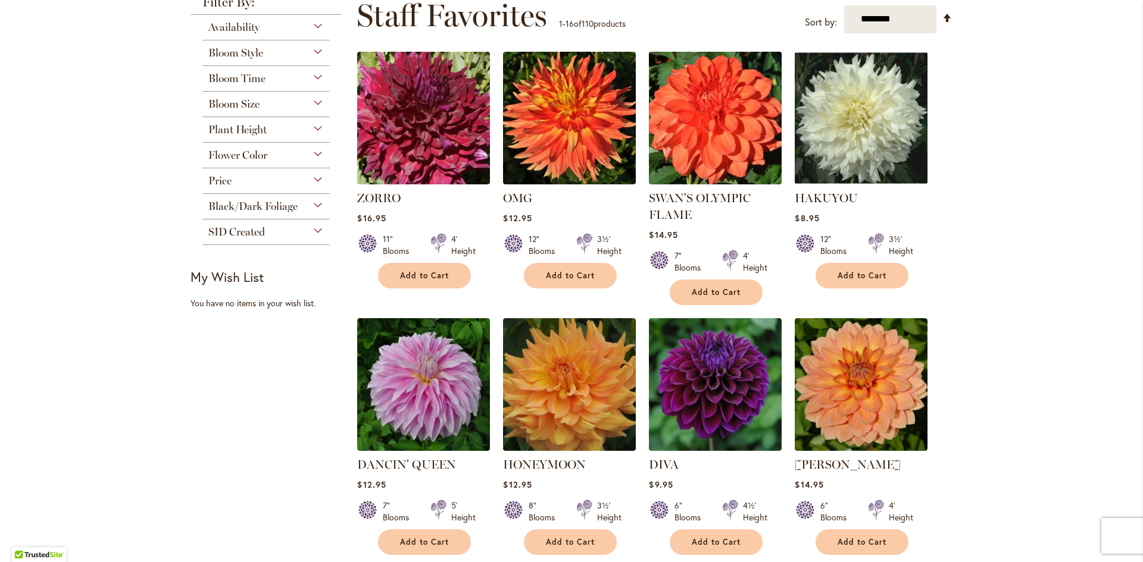
click at [700, 121] on img at bounding box center [715, 117] width 139 height 139
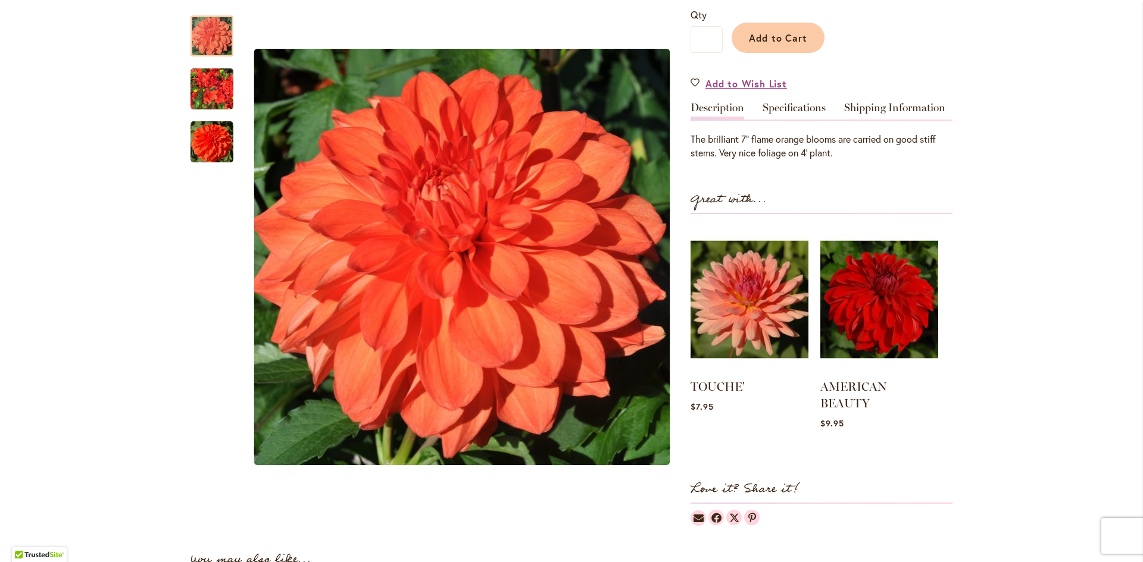
scroll to position [357, 0]
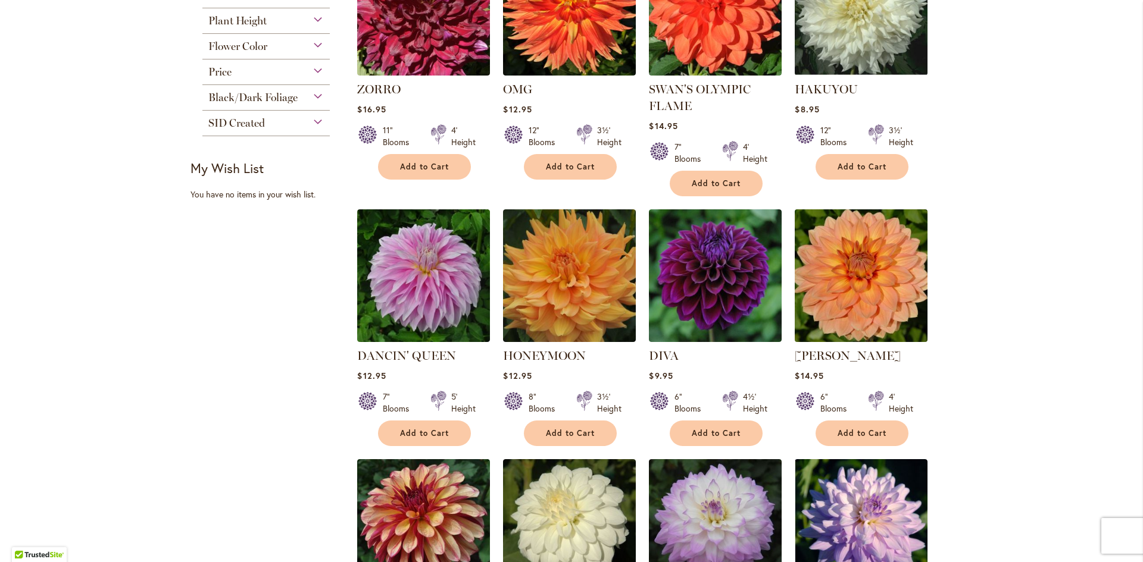
scroll to position [357, 0]
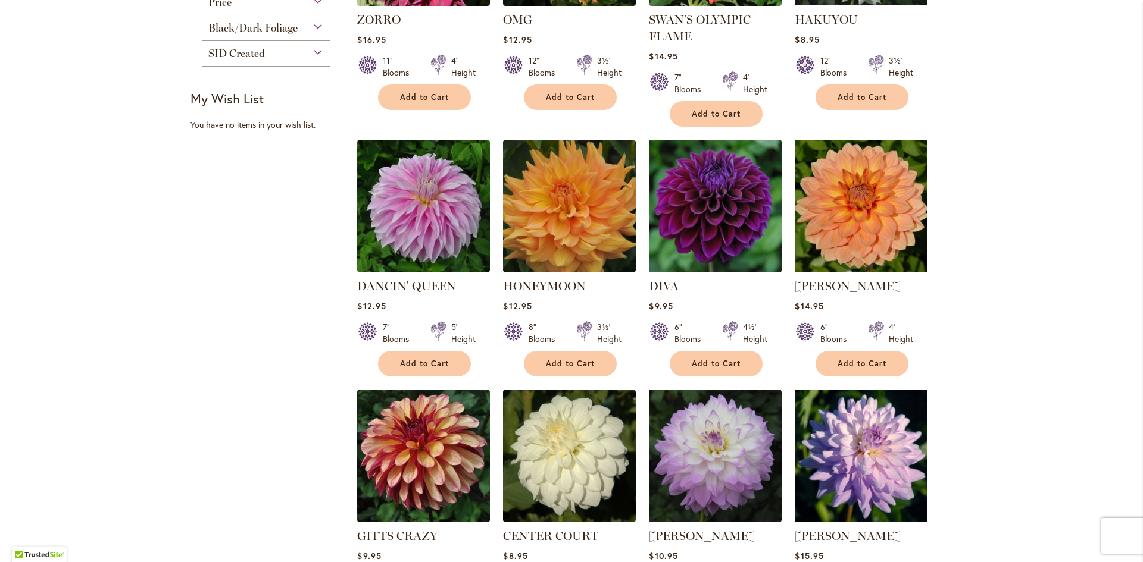
click at [724, 245] on img at bounding box center [715, 205] width 139 height 139
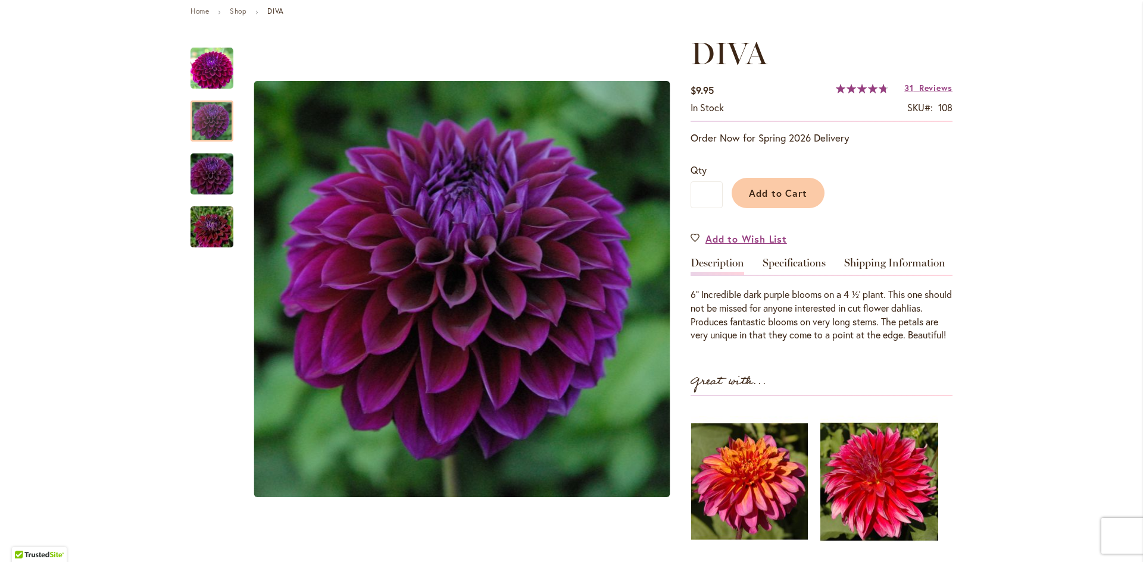
scroll to position [179, 0]
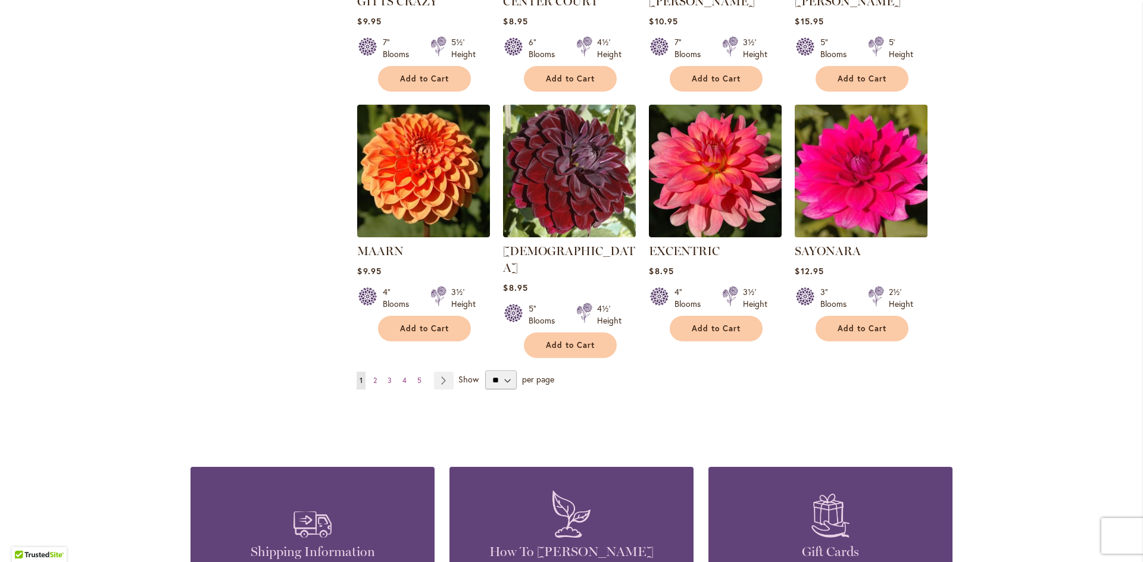
scroll to position [893, 0]
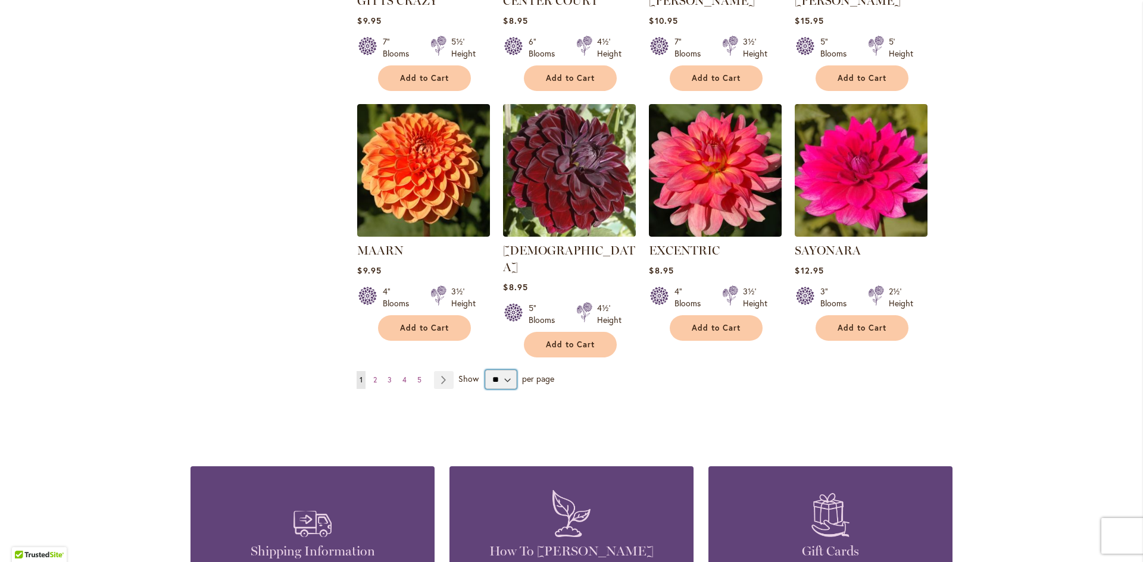
click at [502, 370] on select "** ** ** **" at bounding box center [501, 379] width 32 height 19
select select "**"
click at [485, 370] on select "** ** ** **" at bounding box center [501, 379] width 32 height 19
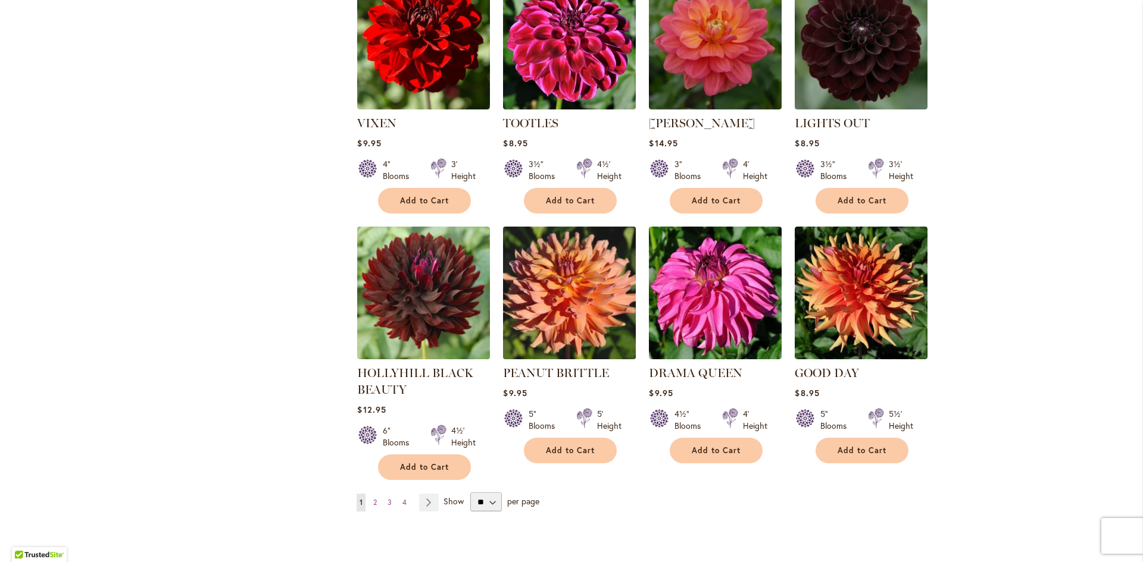
scroll to position [1911, 0]
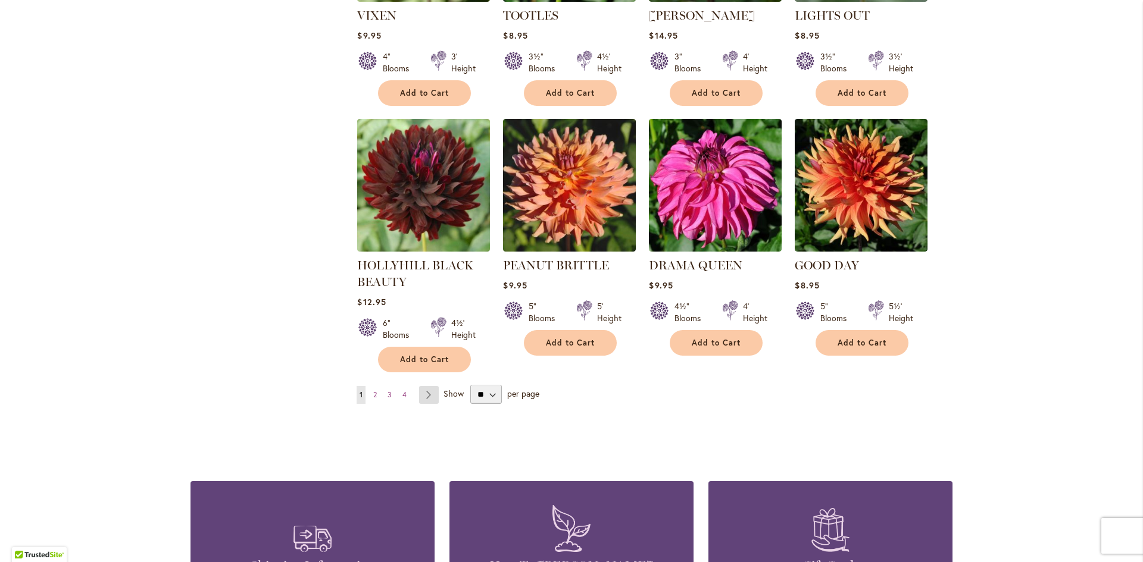
click at [424, 386] on link "Page Next" at bounding box center [429, 395] width 20 height 18
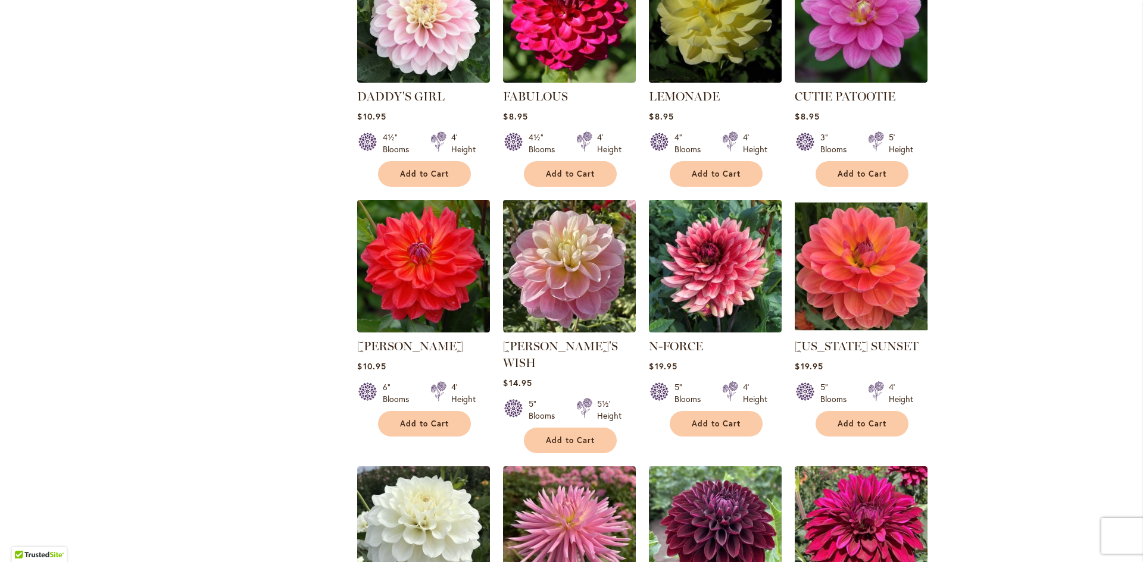
scroll to position [1435, 0]
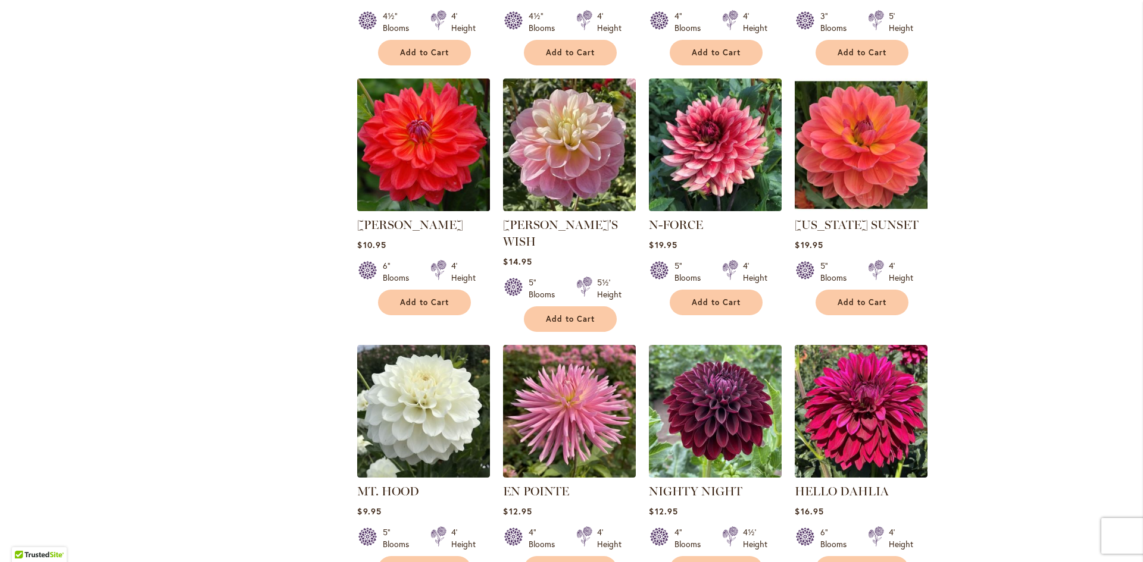
click at [398, 163] on img at bounding box center [423, 144] width 139 height 139
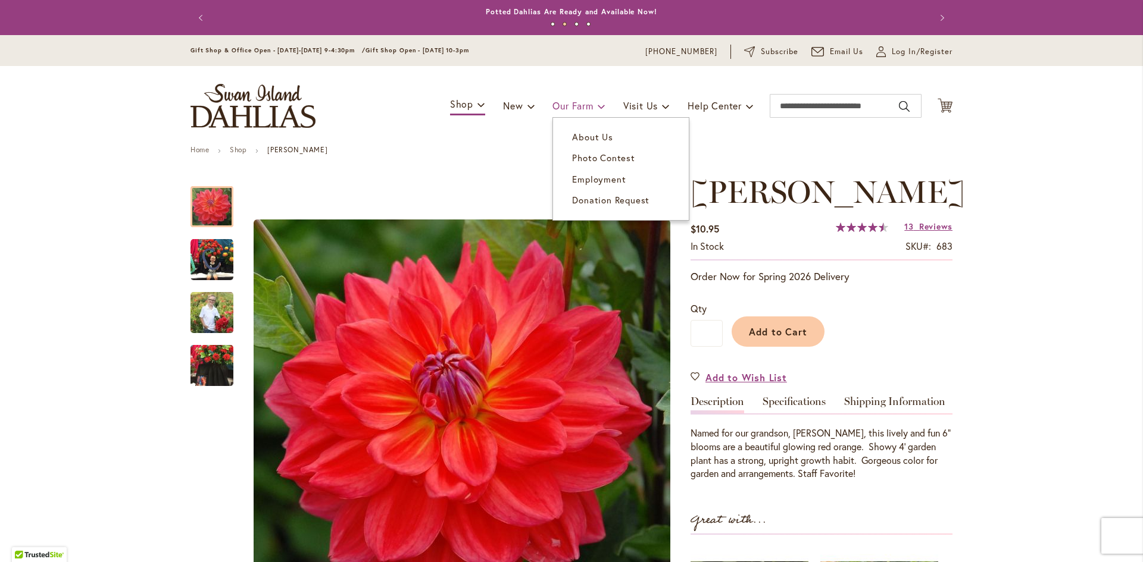
click at [575, 105] on span "Our Farm" at bounding box center [572, 105] width 40 height 12
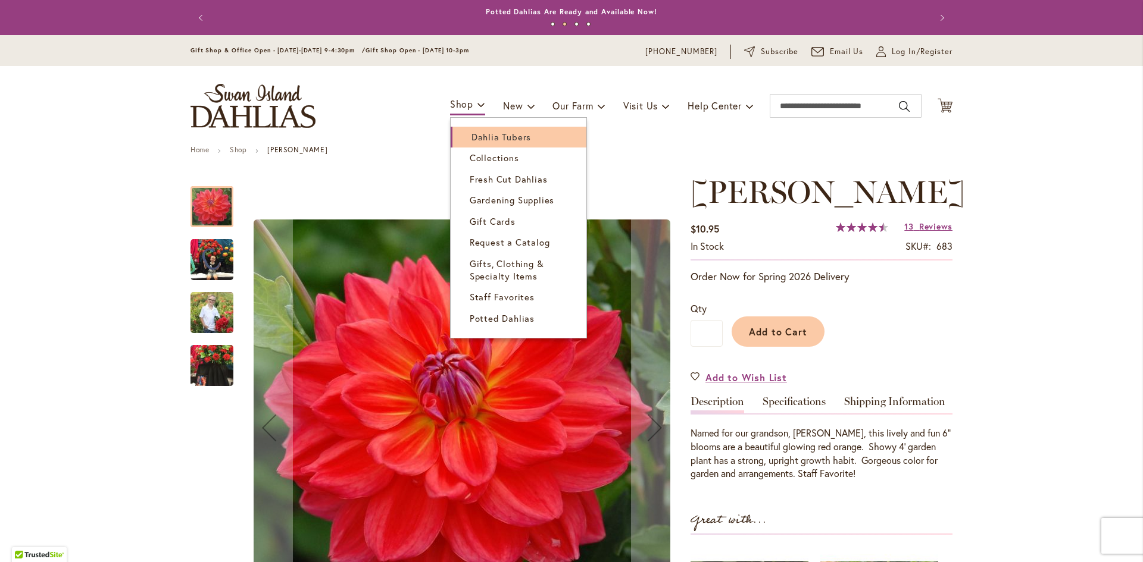
click at [482, 139] on span "Dahlia Tubers" at bounding box center [501, 137] width 60 height 12
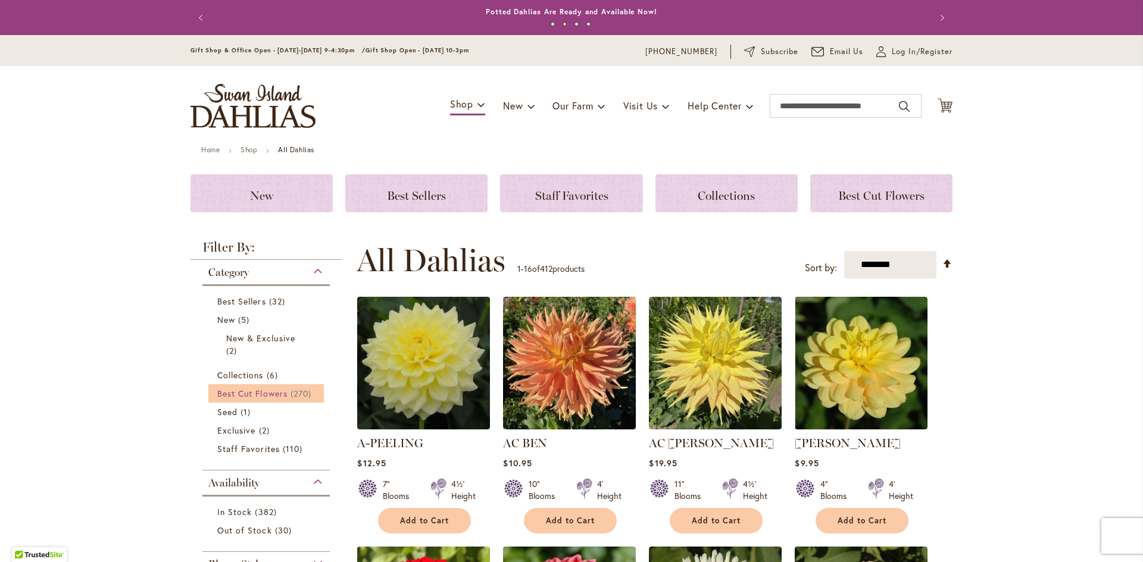
click at [273, 393] on span "Best Cut Flowers" at bounding box center [252, 393] width 70 height 11
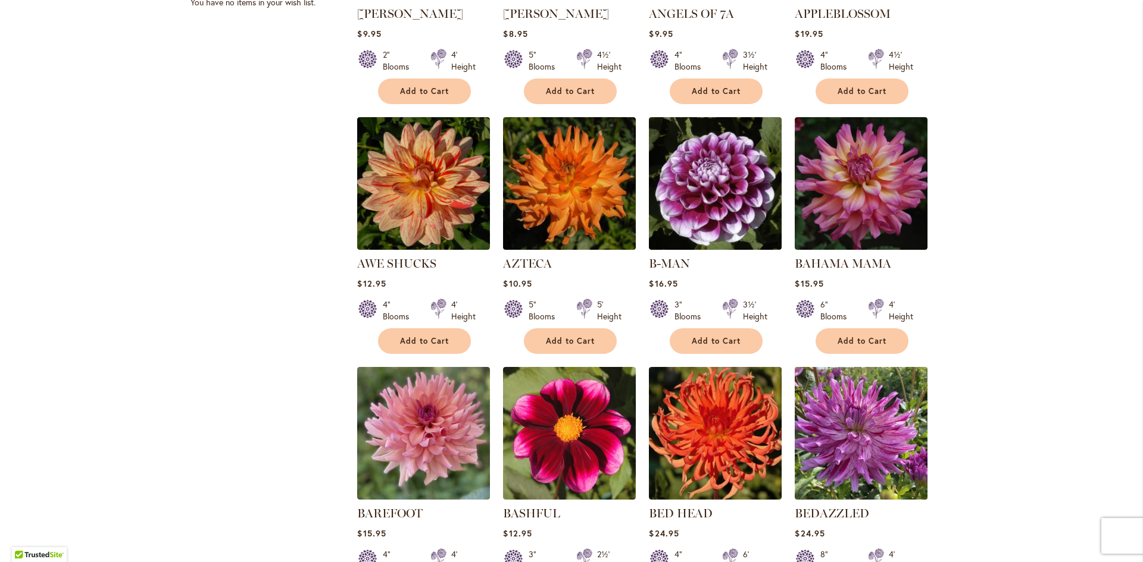
scroll to position [952, 0]
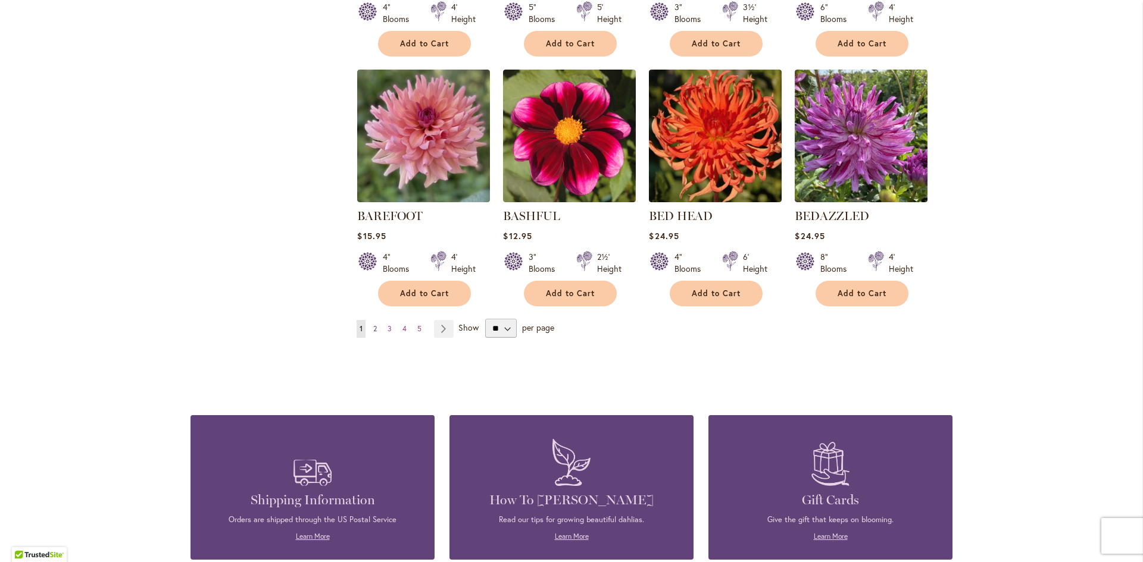
click at [373, 329] on span "2" at bounding box center [375, 328] width 4 height 9
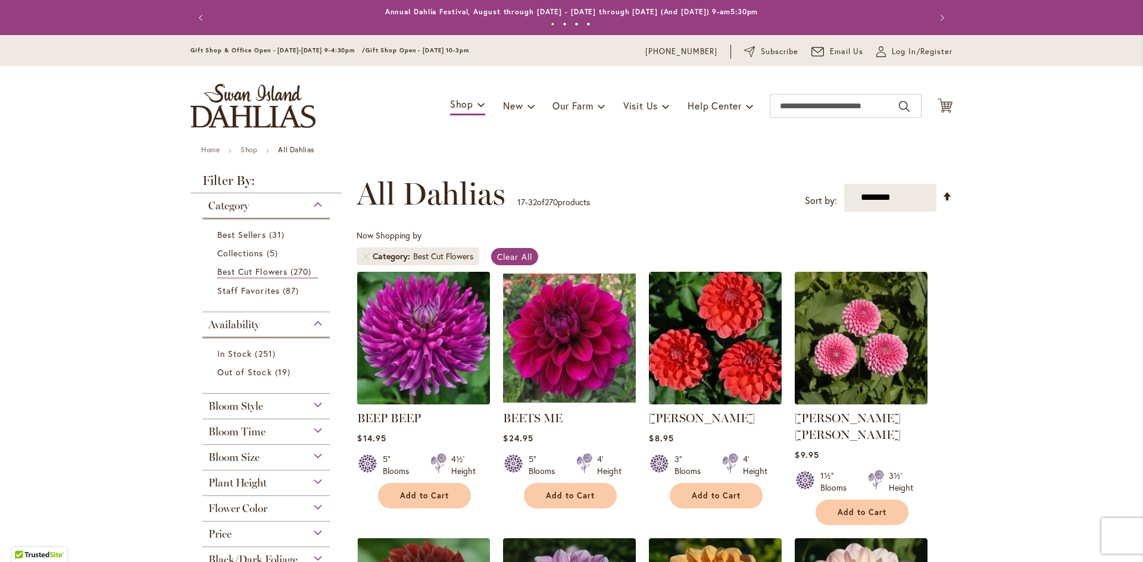
click at [414, 368] on img at bounding box center [423, 337] width 139 height 139
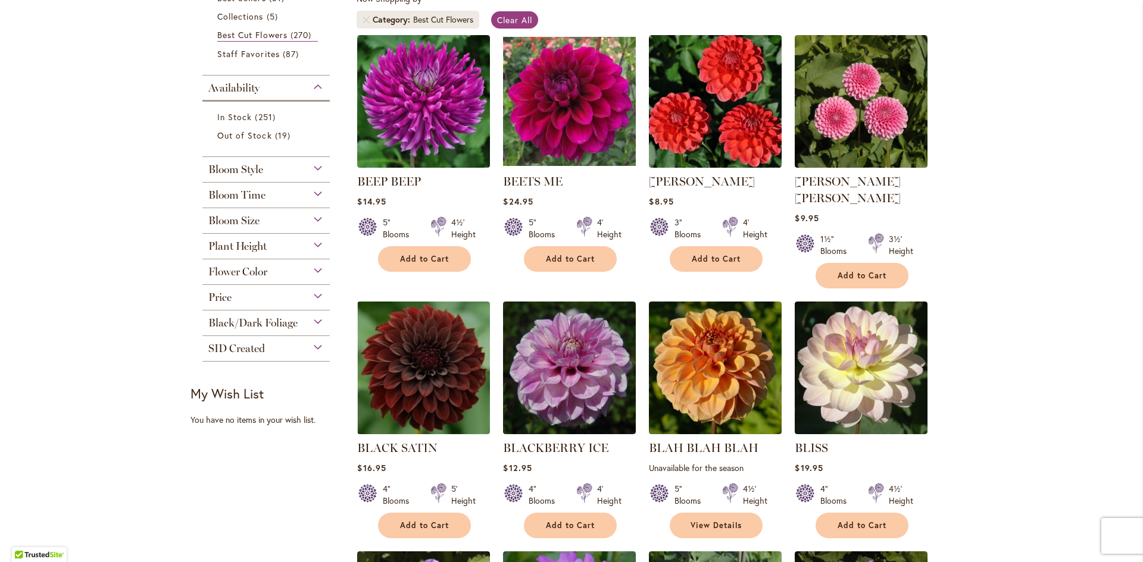
scroll to position [238, 0]
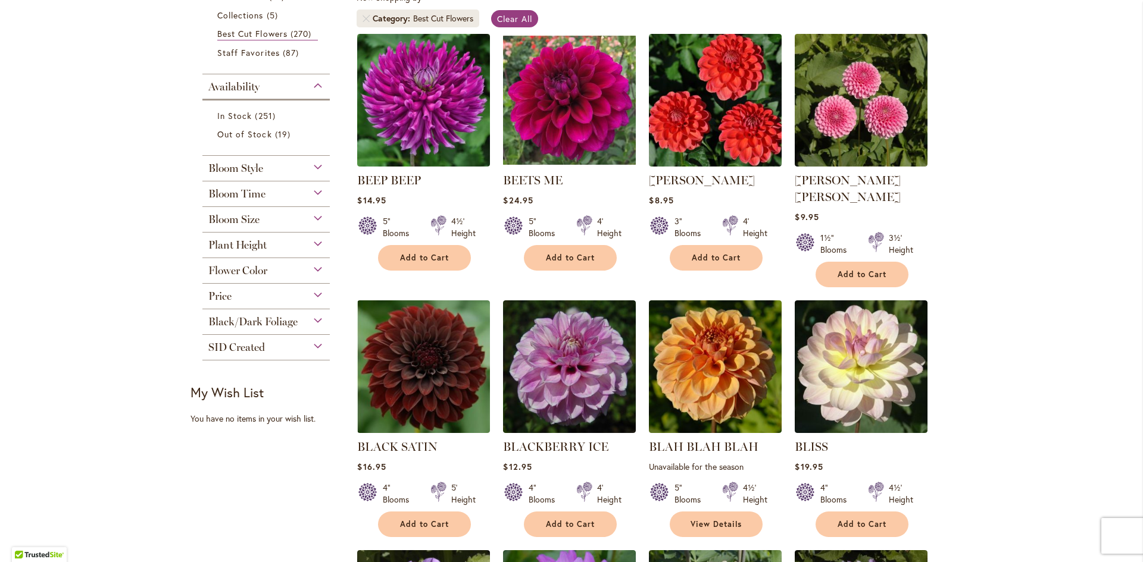
click at [311, 217] on div "Bloom Size" at bounding box center [265, 216] width 127 height 19
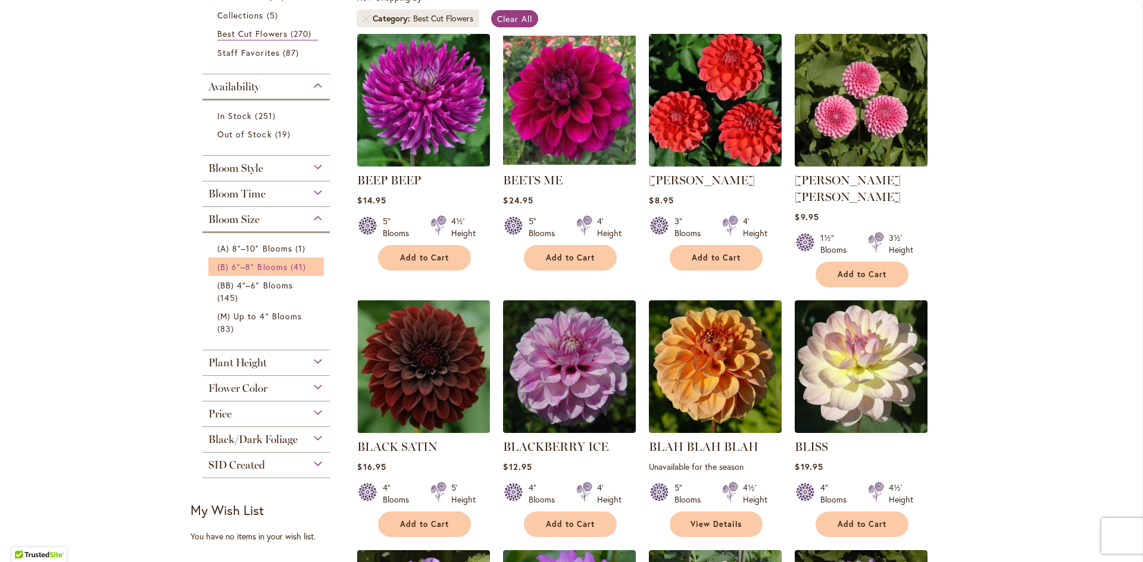
click at [242, 267] on span "(B) 6"–8" Blooms" at bounding box center [252, 266] width 70 height 11
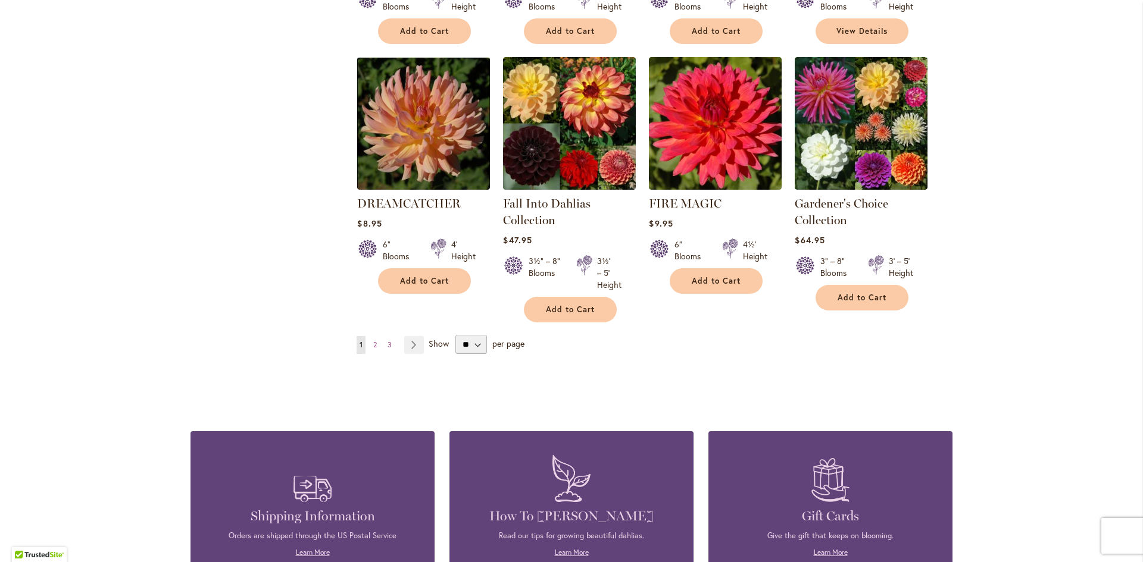
scroll to position [1071, 0]
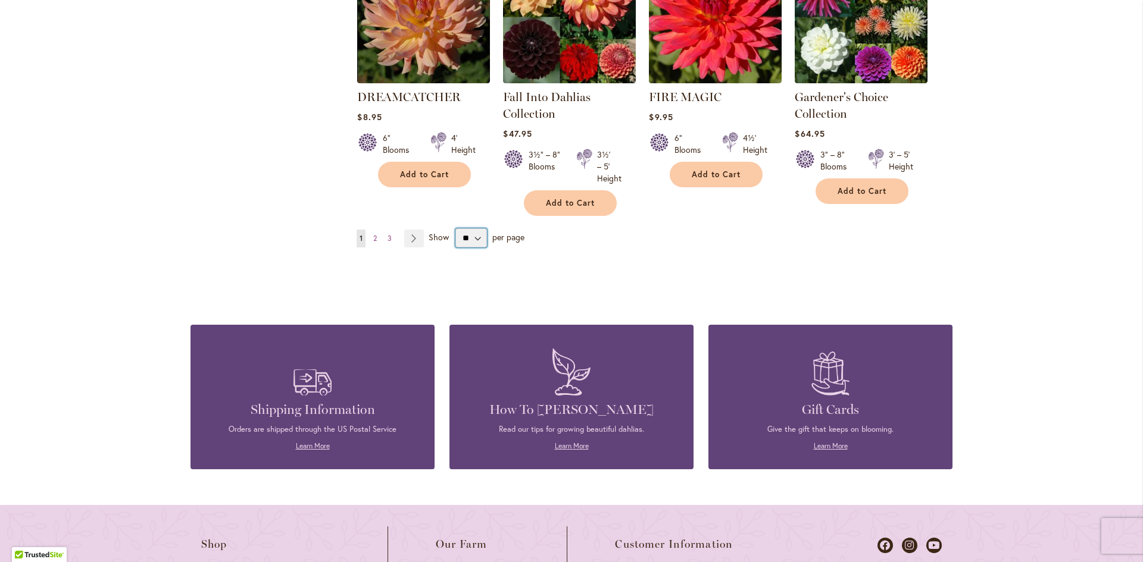
click at [472, 237] on select "** ** ** **" at bounding box center [471, 238] width 32 height 19
select select "**"
click at [455, 229] on select "** ** ** **" at bounding box center [471, 238] width 32 height 19
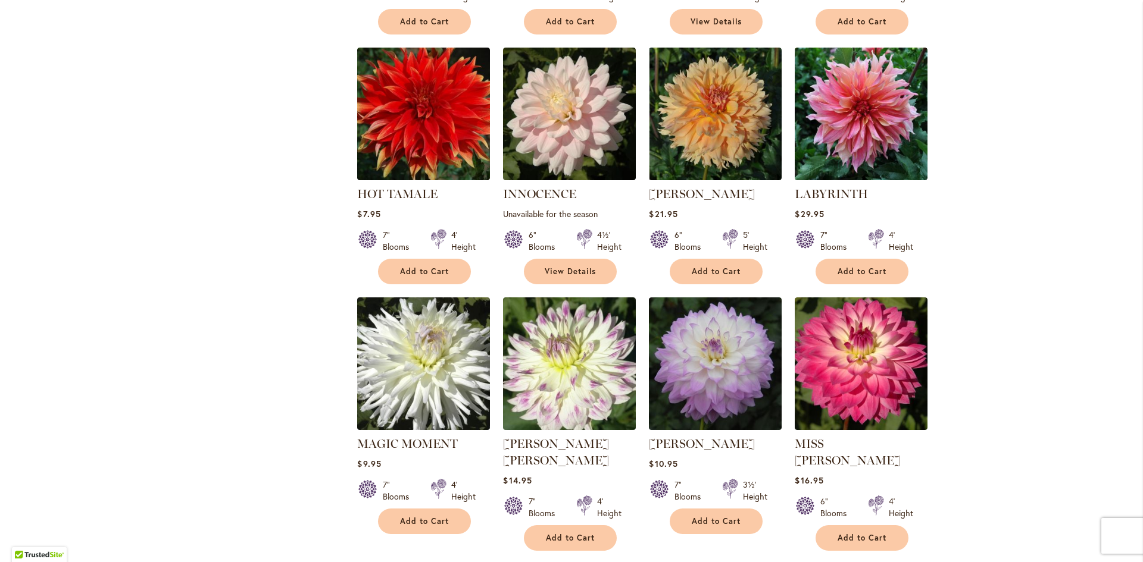
scroll to position [1911, 0]
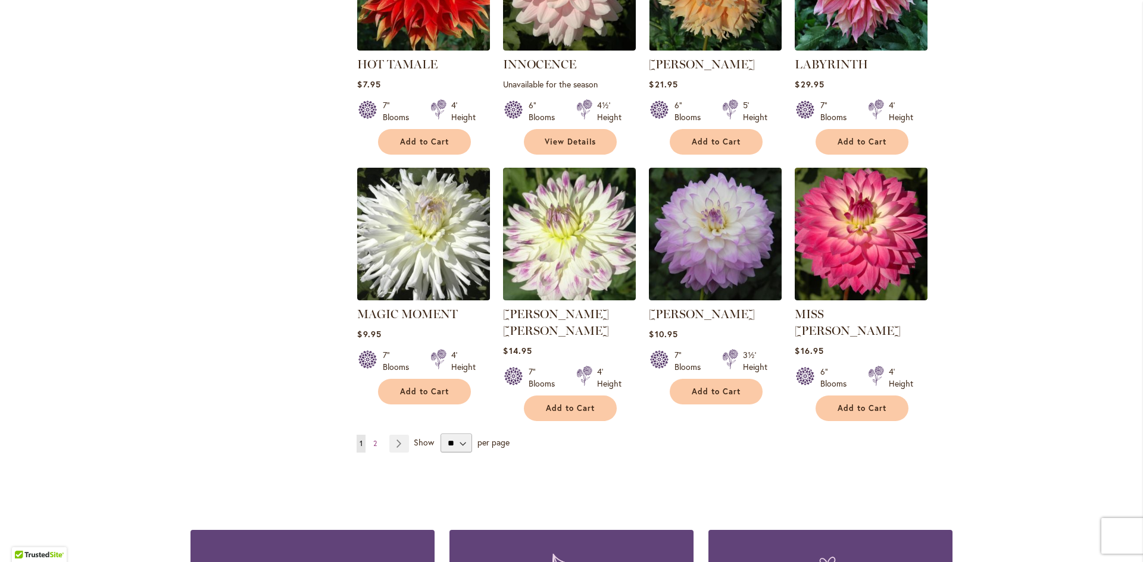
drag, startPoint x: 370, startPoint y: 426, endPoint x: 362, endPoint y: 430, distance: 8.0
click at [370, 435] on link "Page 2" at bounding box center [375, 444] width 10 height 18
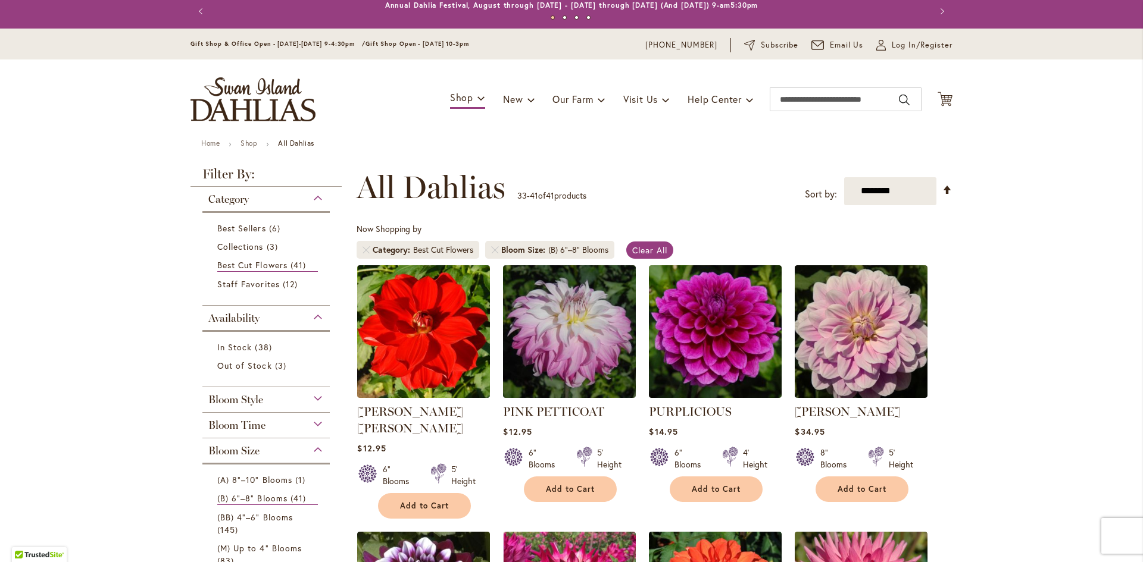
scroll to position [66, 0]
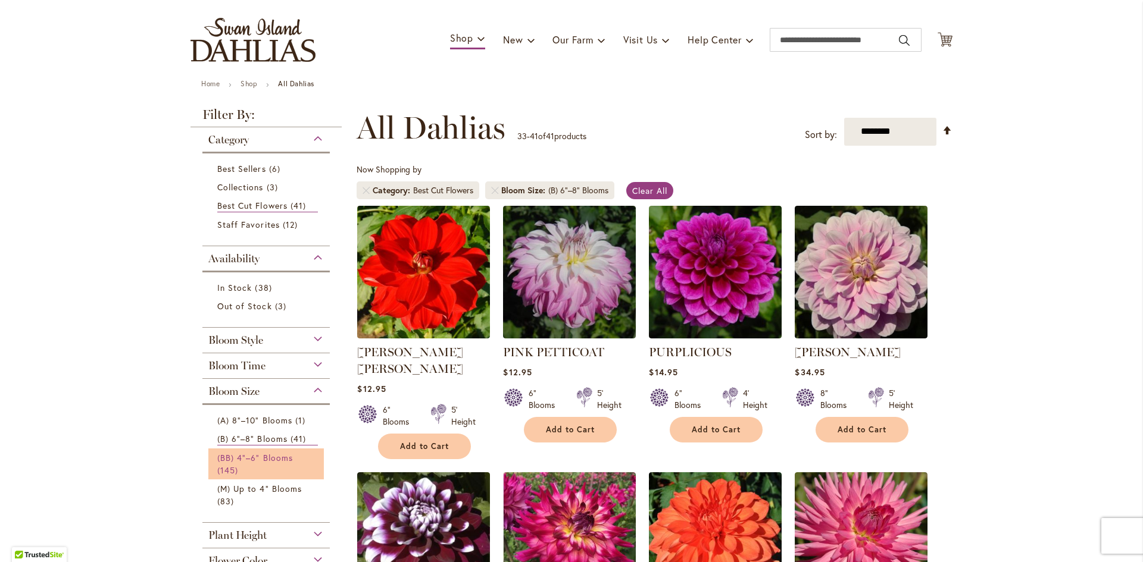
click at [265, 455] on span "(BB) 4"–6" Blooms" at bounding box center [255, 457] width 76 height 11
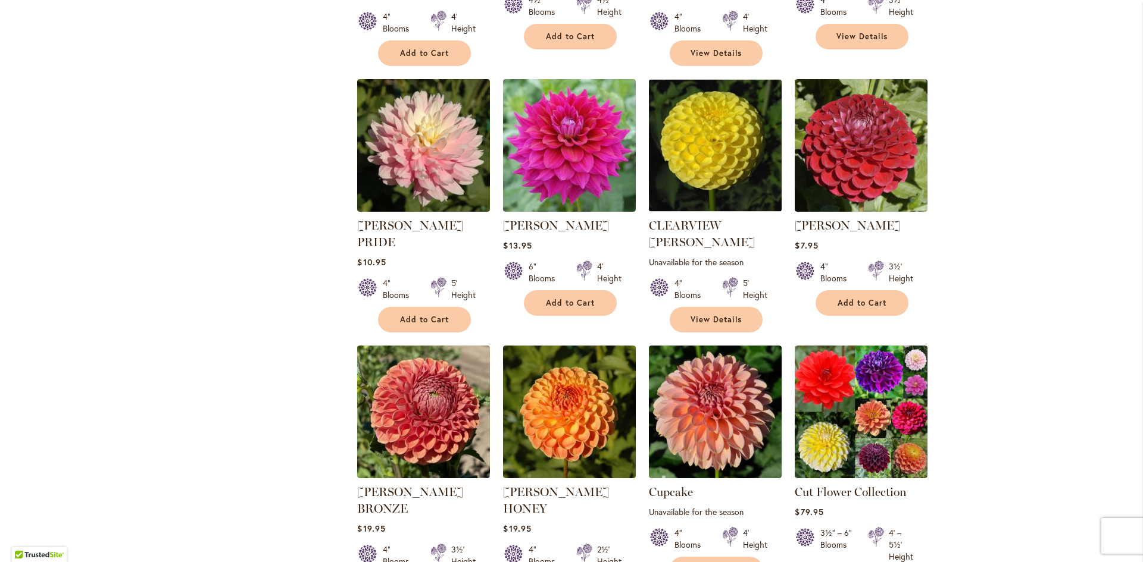
scroll to position [1845, 0]
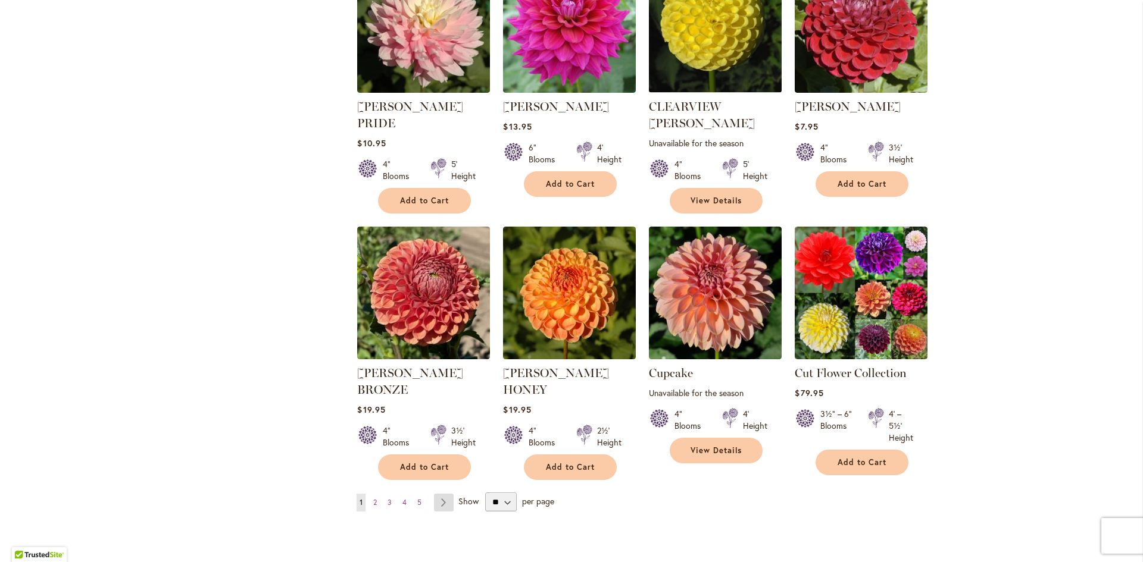
click at [437, 494] on link "Page Next" at bounding box center [444, 503] width 20 height 18
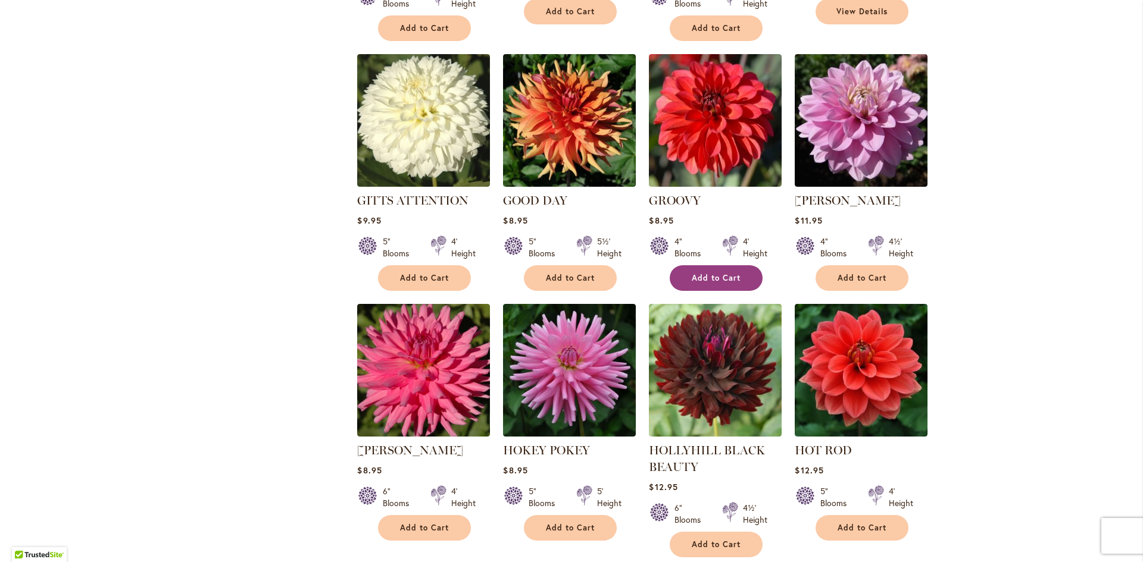
scroll to position [1785, 0]
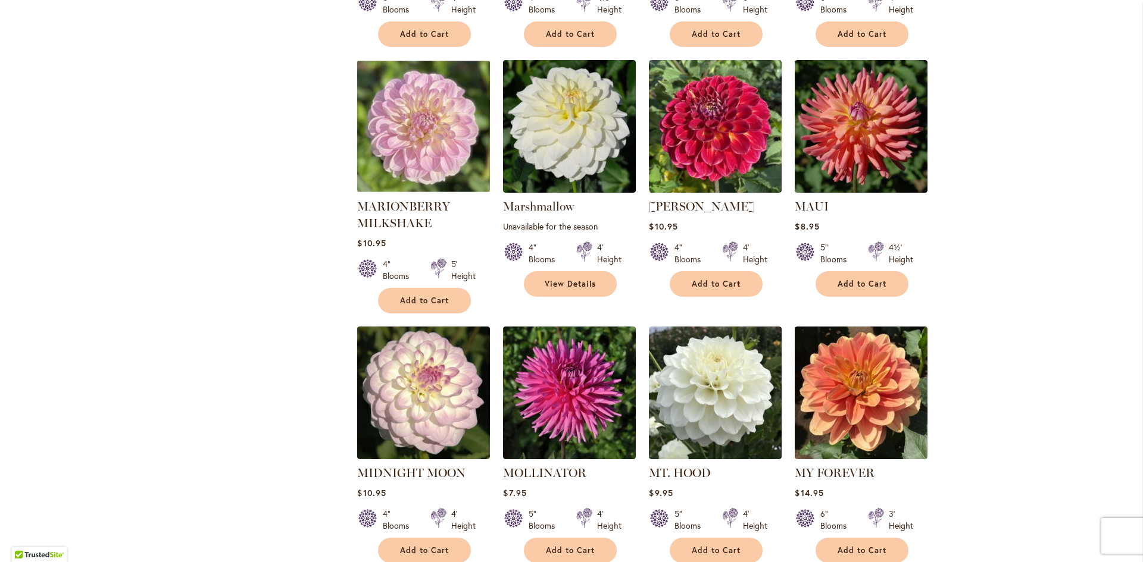
scroll to position [1785, 0]
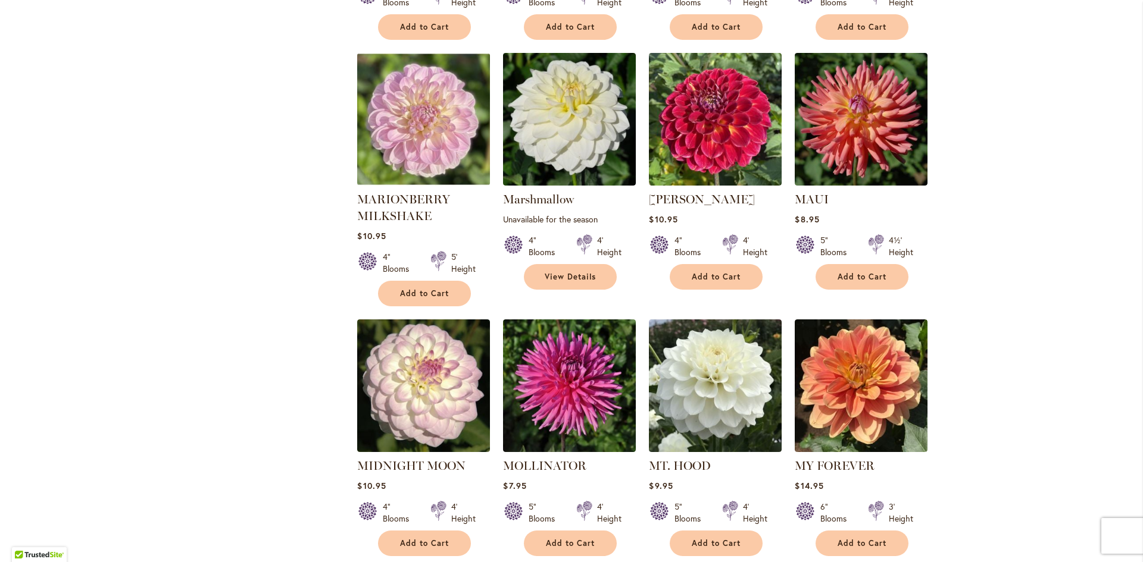
select select "**"
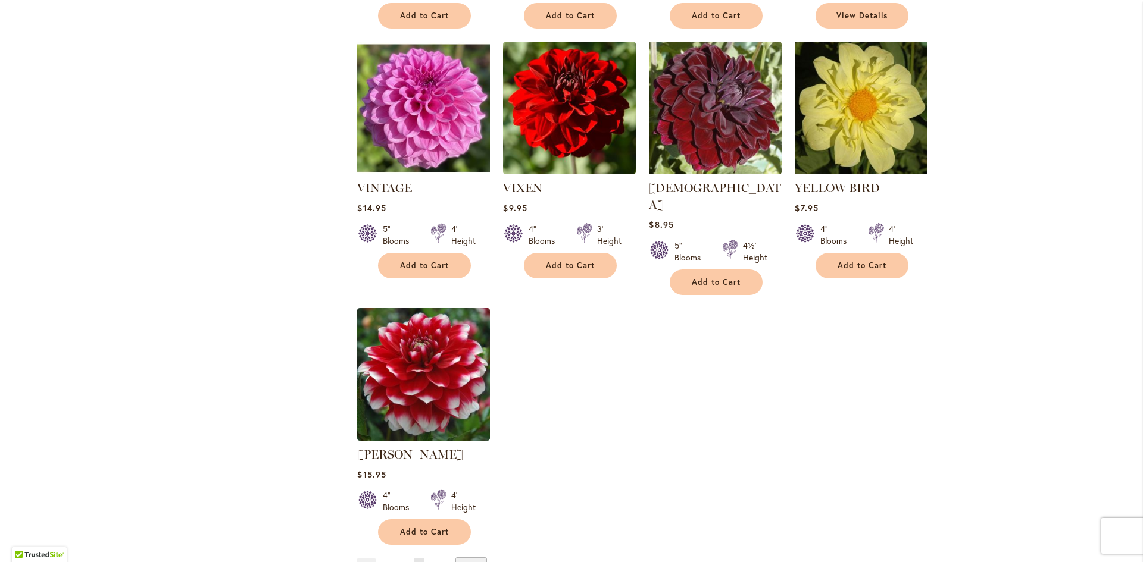
scroll to position [1012, 0]
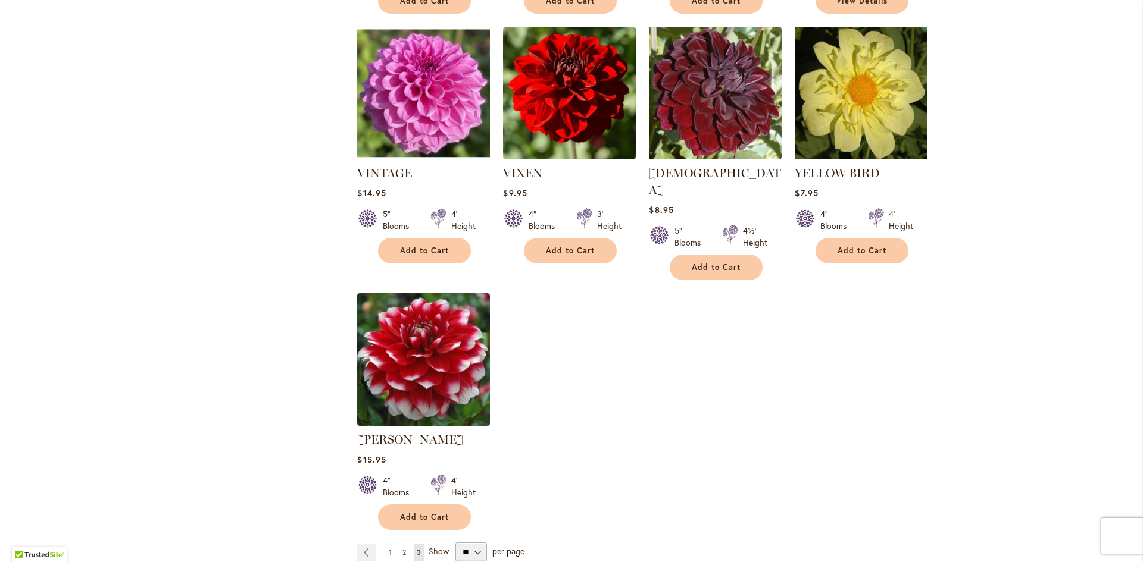
click at [402, 548] on span "2" at bounding box center [404, 552] width 4 height 9
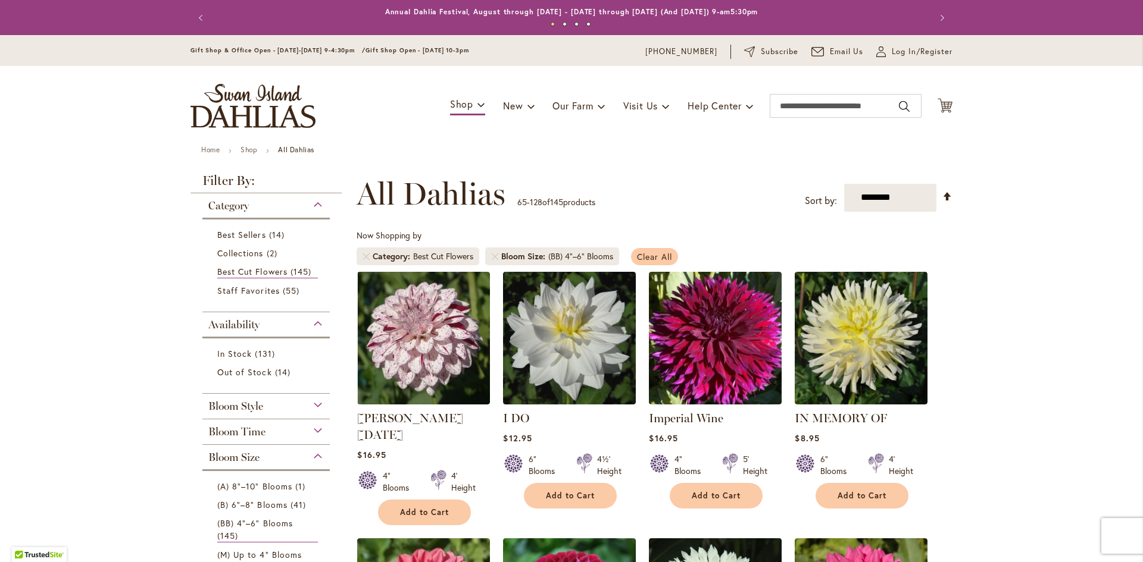
click at [649, 256] on span "Clear All" at bounding box center [654, 256] width 35 height 11
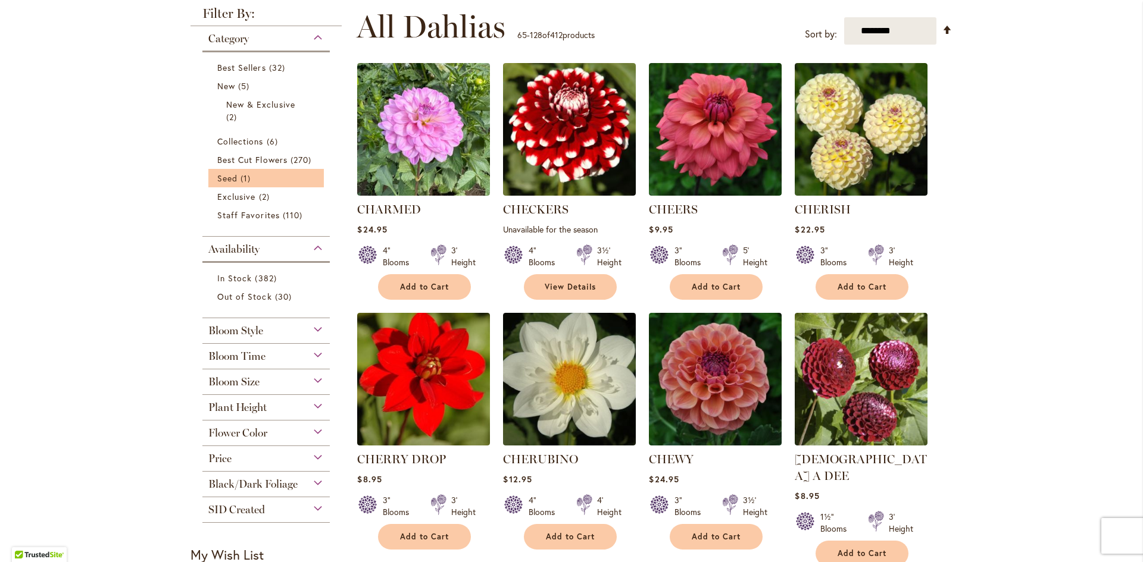
scroll to position [238, 0]
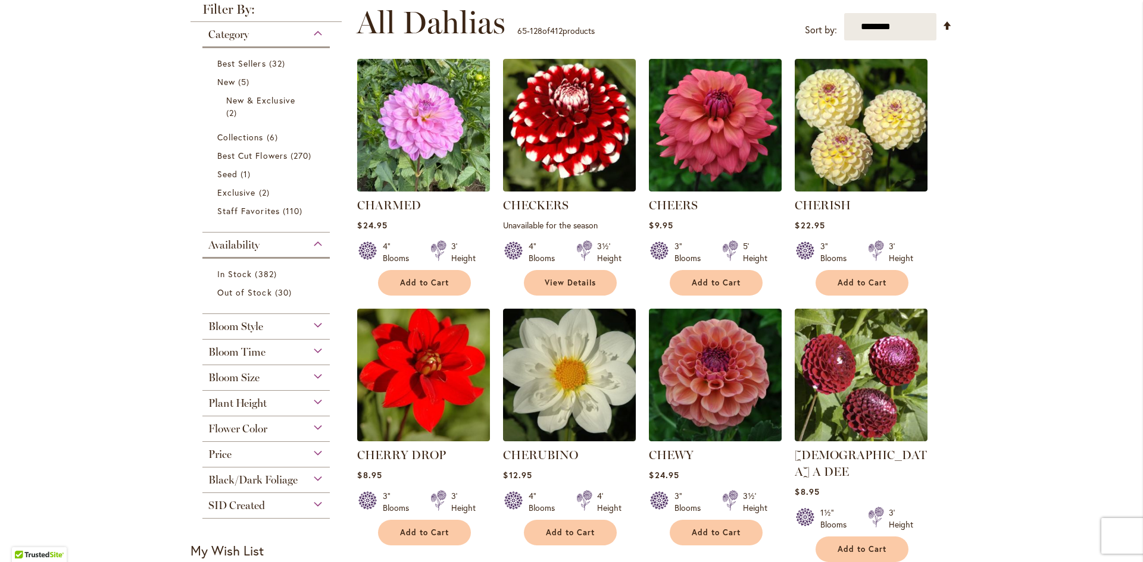
click at [312, 426] on div "Flower Color" at bounding box center [265, 426] width 127 height 19
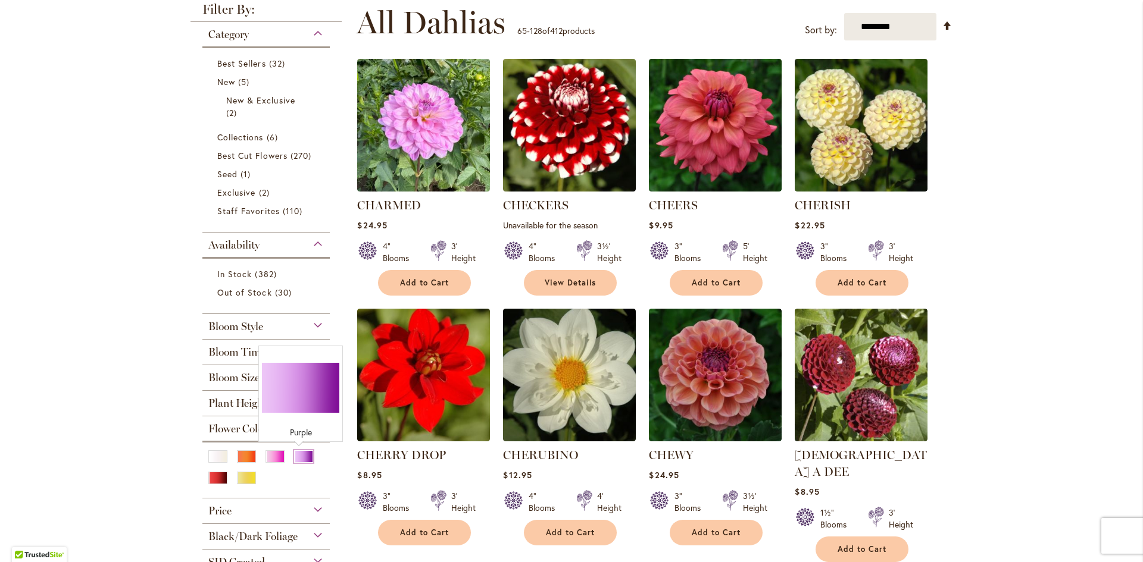
click at [296, 454] on div "Purple" at bounding box center [303, 456] width 19 height 12
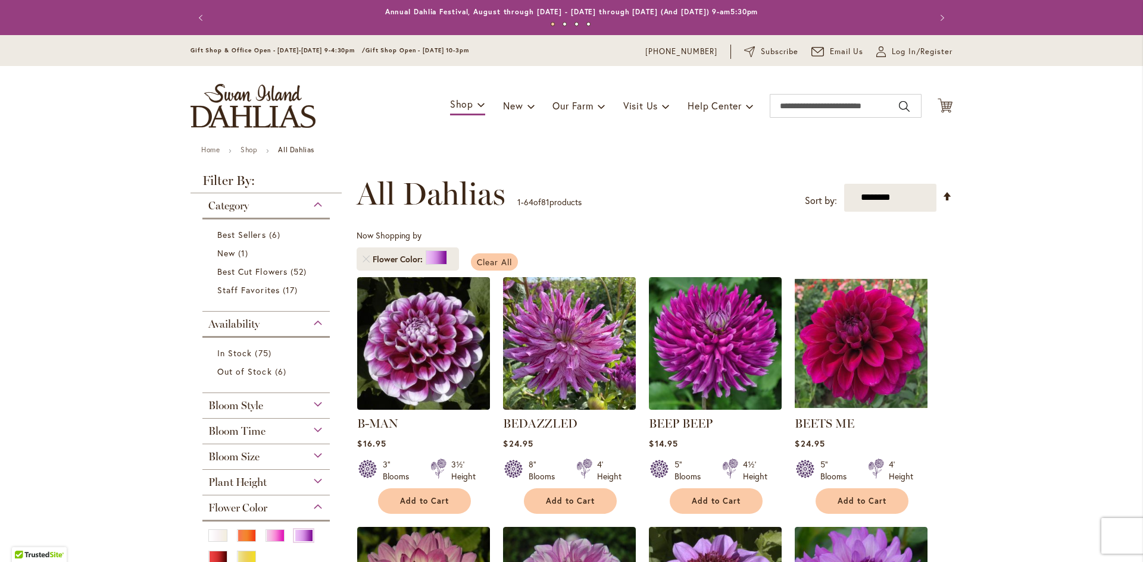
click at [489, 259] on span "Clear All" at bounding box center [494, 261] width 35 height 11
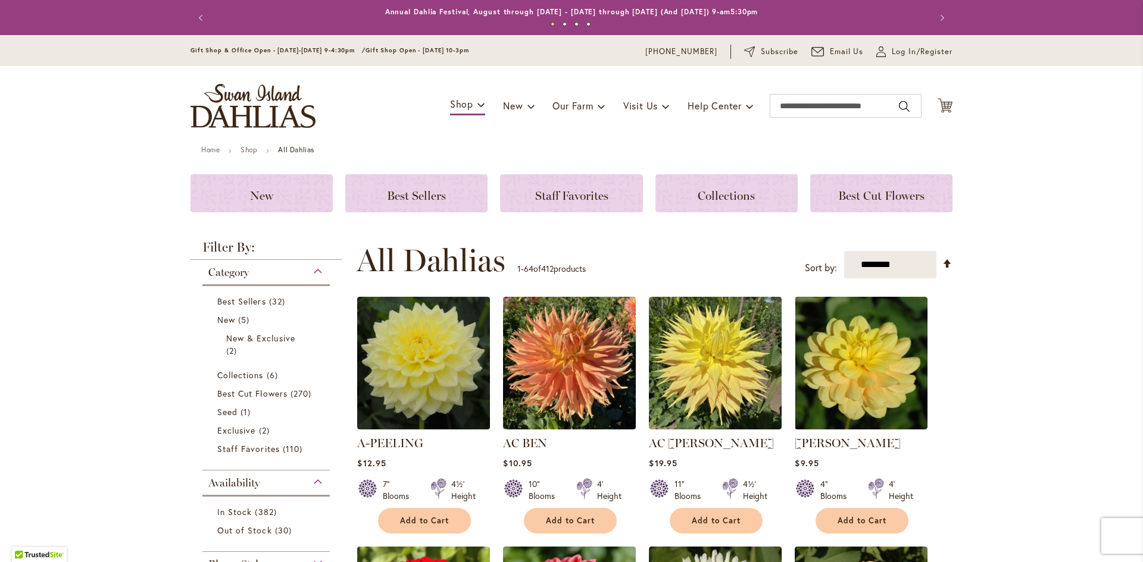
scroll to position [195, 0]
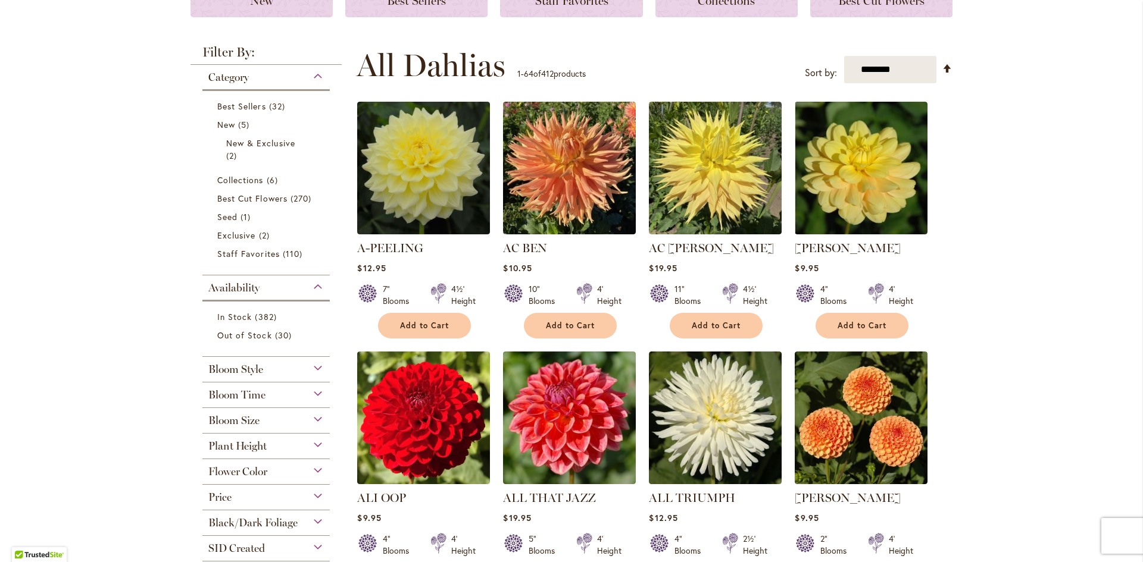
click at [311, 468] on div "Flower Color" at bounding box center [265, 468] width 127 height 19
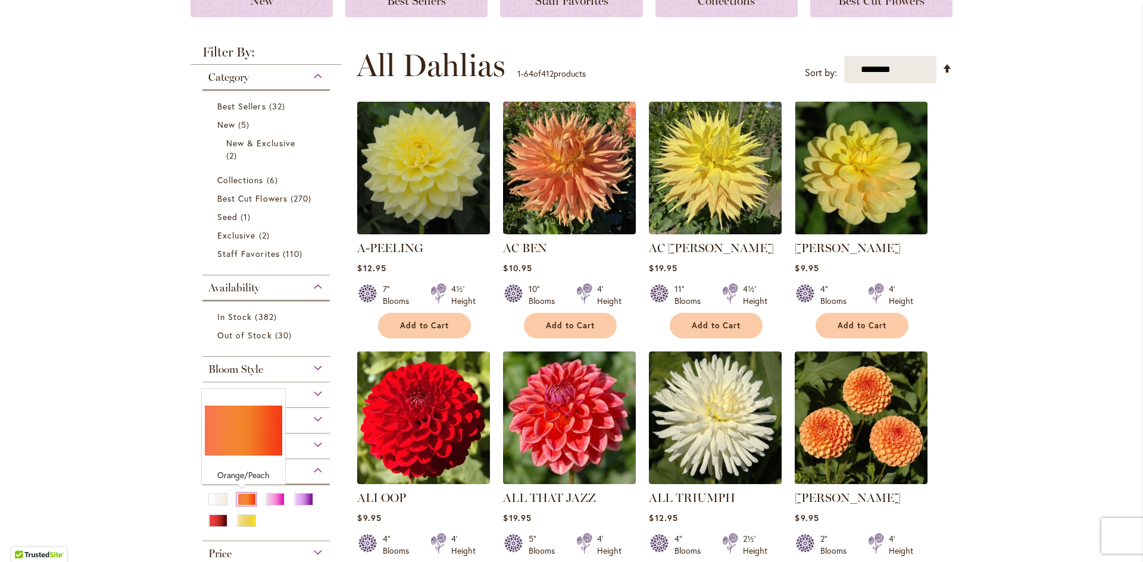
click at [239, 497] on div "Orange/Peach" at bounding box center [246, 499] width 19 height 12
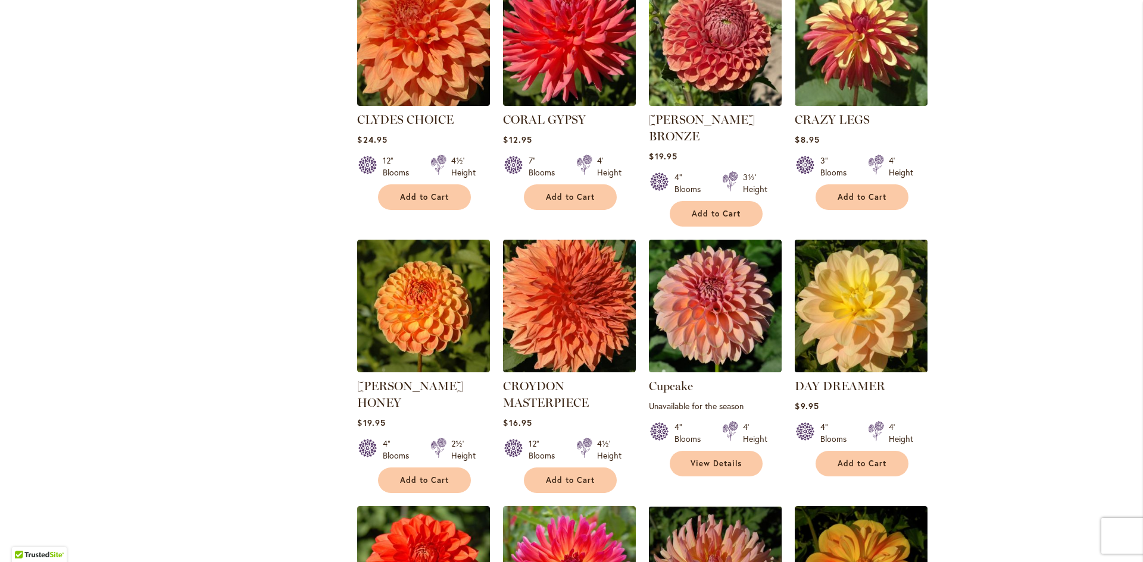
scroll to position [1726, 0]
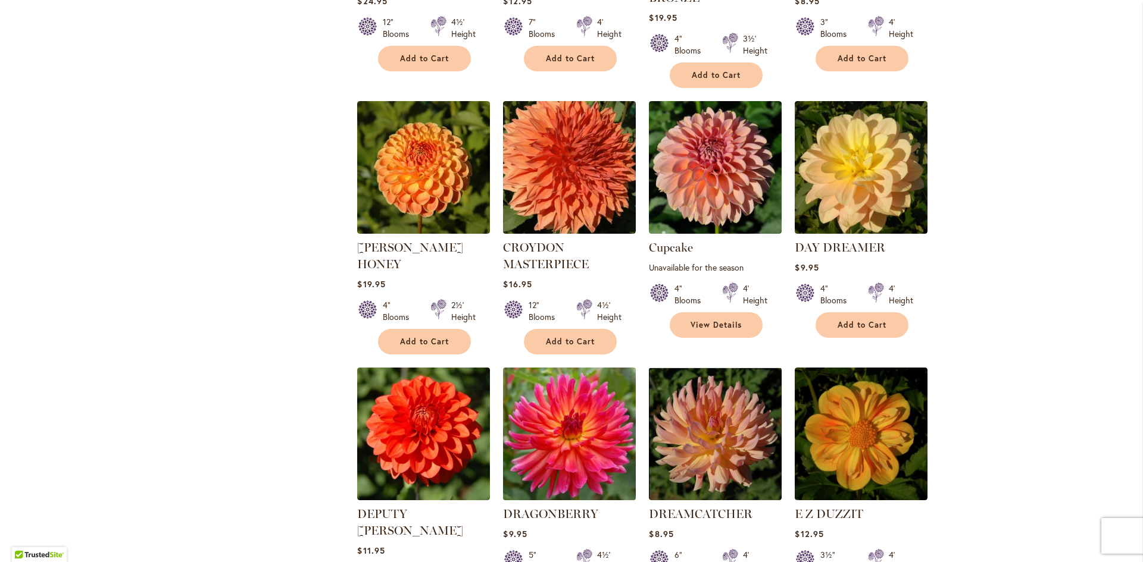
click at [579, 394] on img at bounding box center [569, 433] width 139 height 139
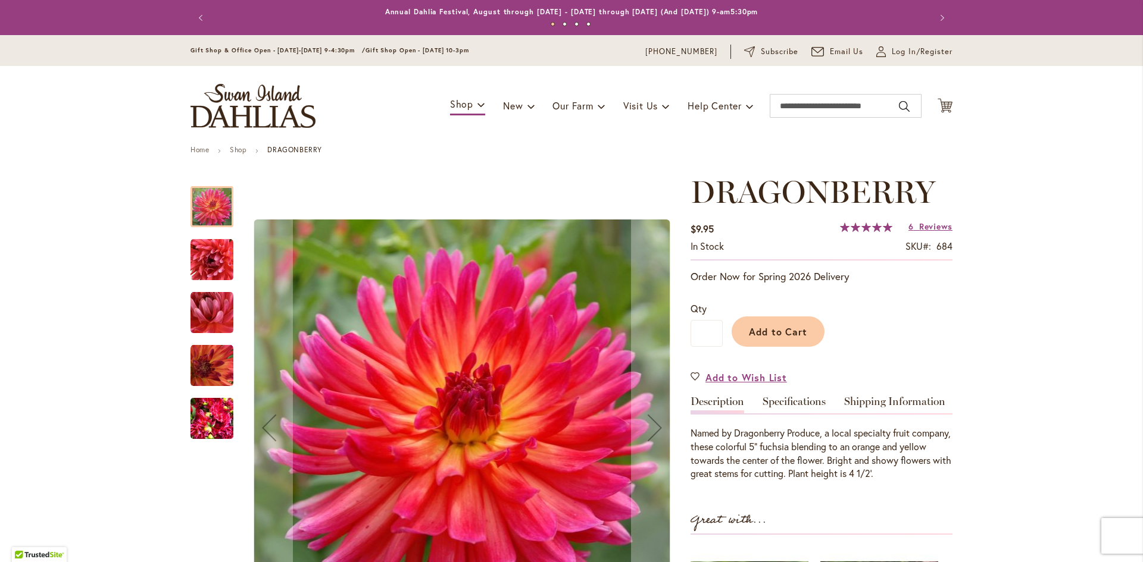
click at [209, 261] on img "DRAGONBERRY" at bounding box center [211, 260] width 43 height 43
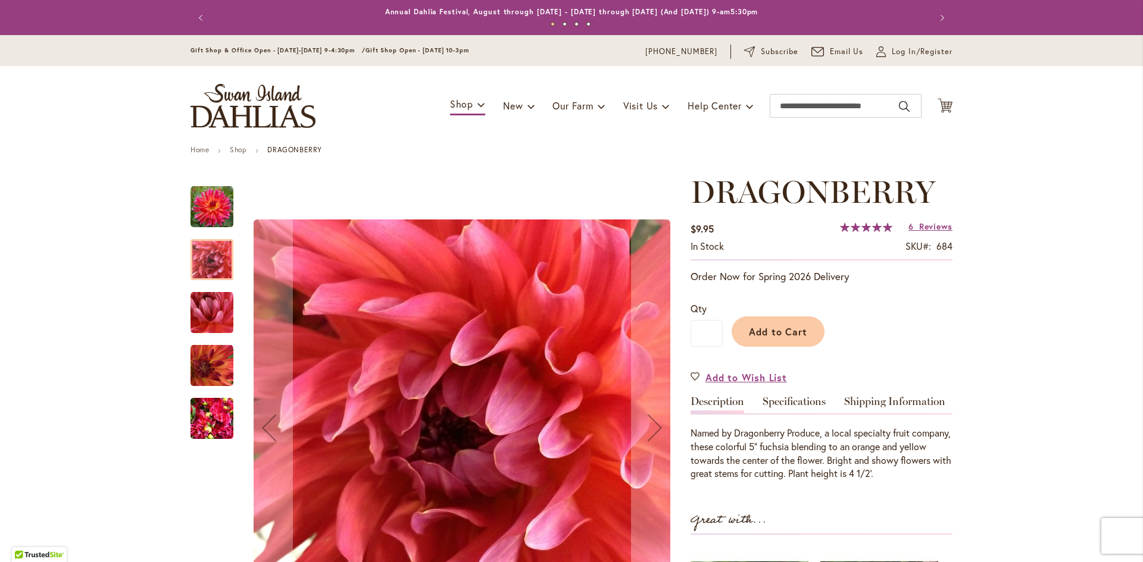
click at [205, 311] on img "DRAGONBERRY" at bounding box center [211, 313] width 43 height 43
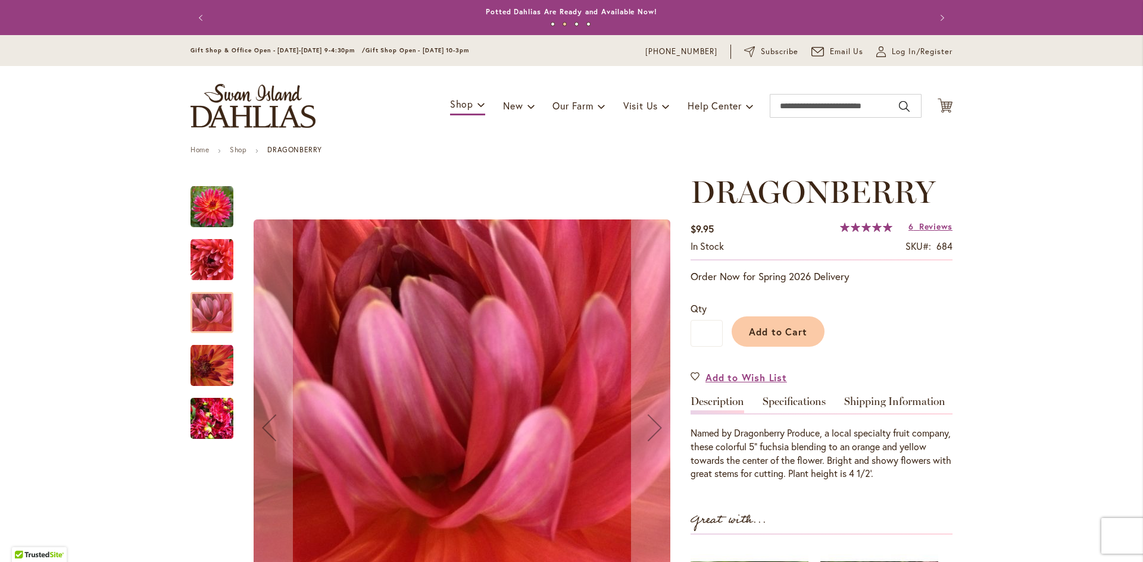
click at [207, 368] on img "DRAGONBERRY" at bounding box center [211, 366] width 43 height 43
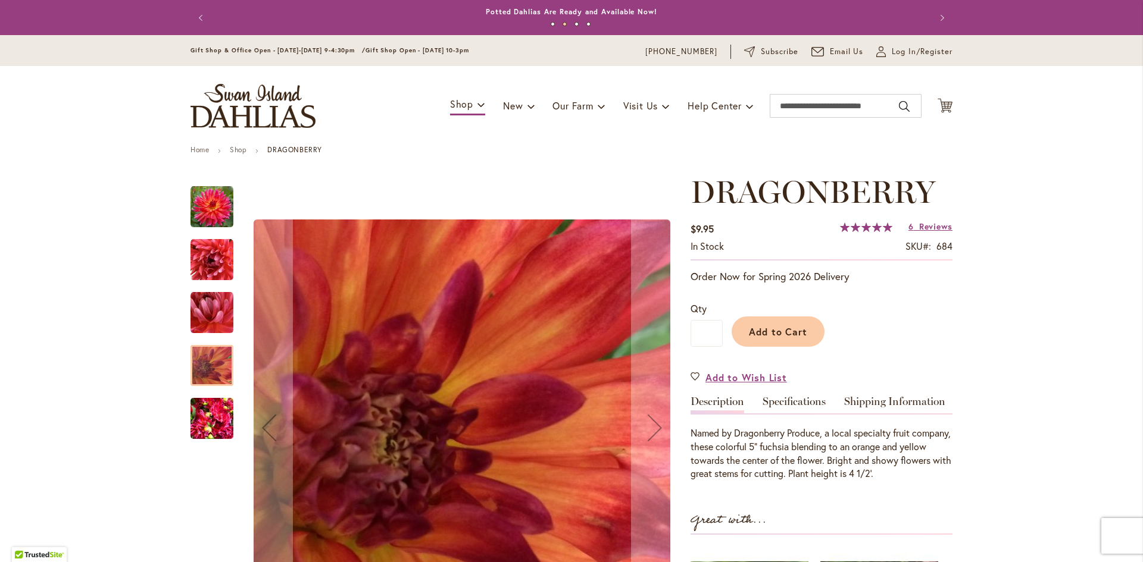
click at [205, 423] on img "DRAGONBERRY" at bounding box center [211, 418] width 43 height 57
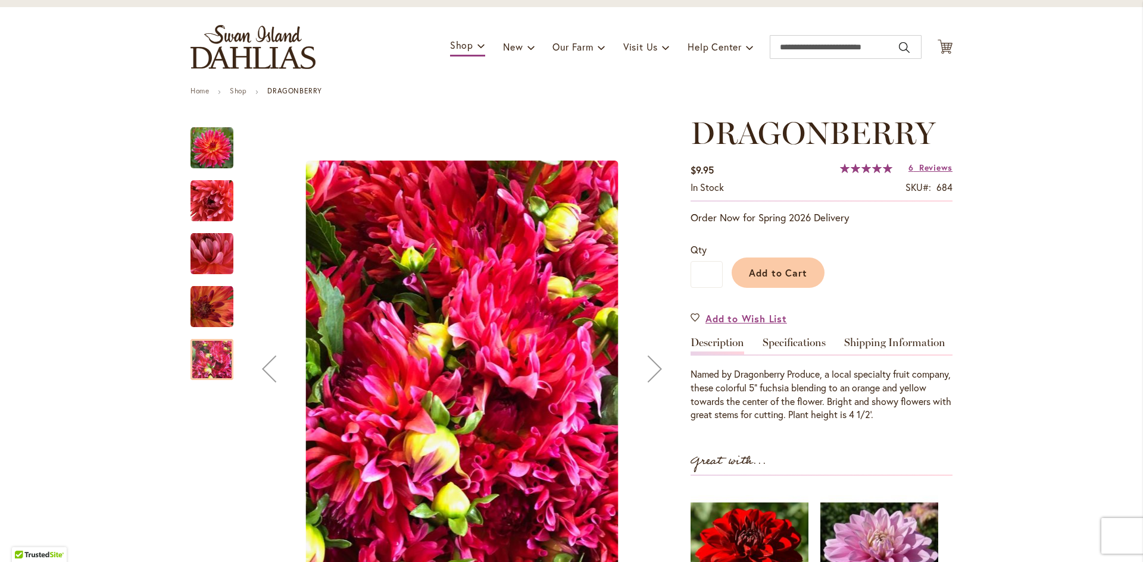
scroll to position [60, 0]
click at [209, 148] on img "DRAGONBERRY" at bounding box center [211, 147] width 43 height 43
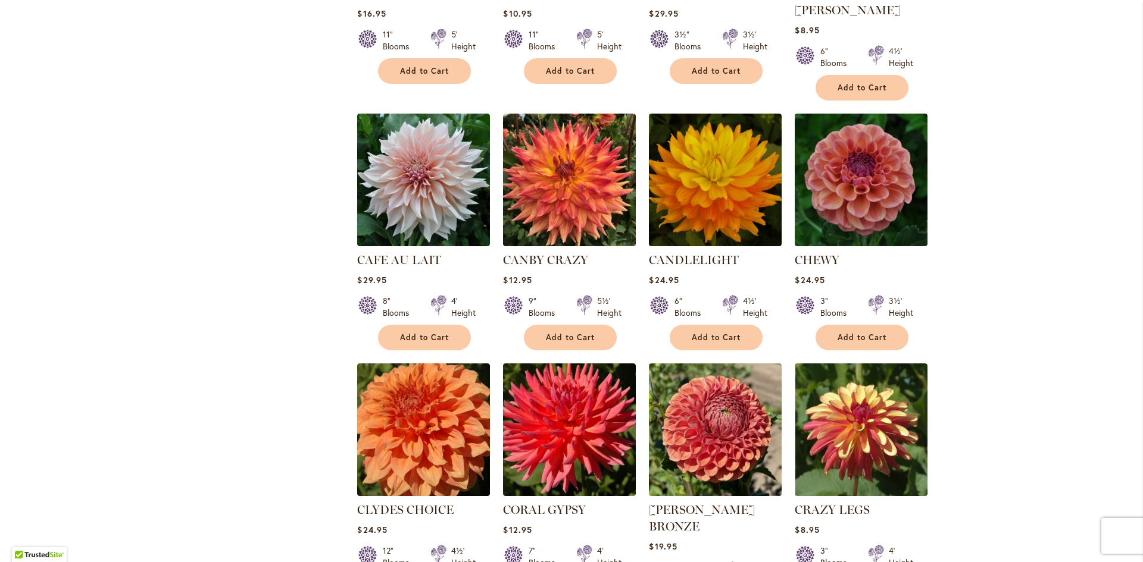
scroll to position [1250, 0]
